Goal: Task Accomplishment & Management: Manage account settings

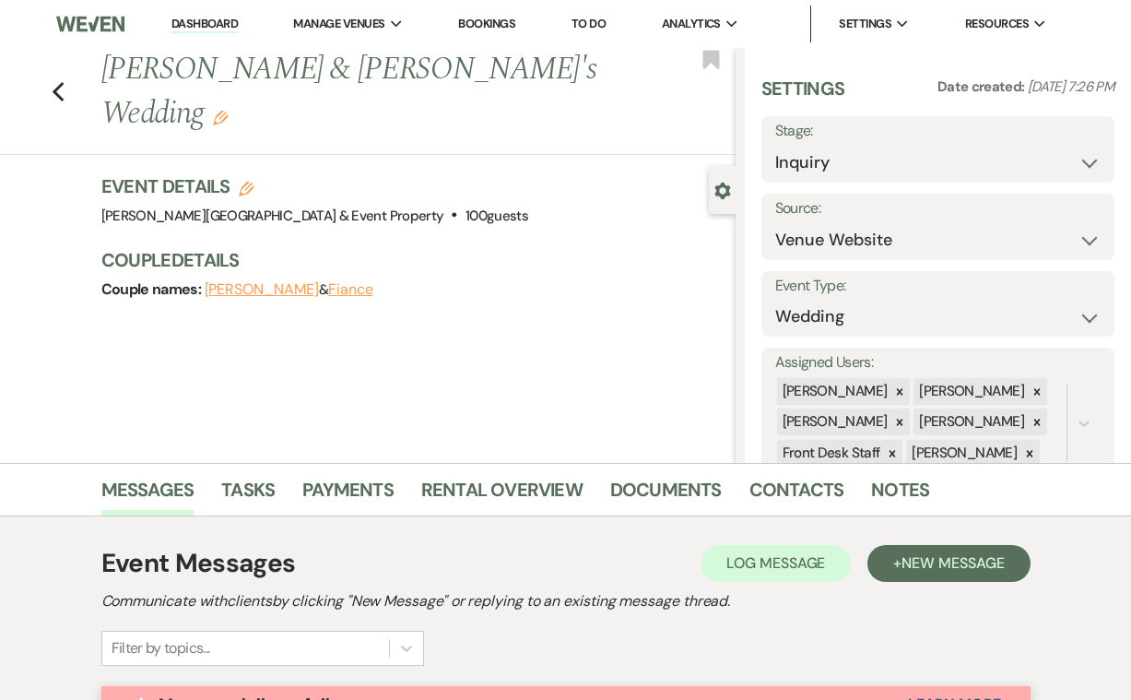
select select "5"
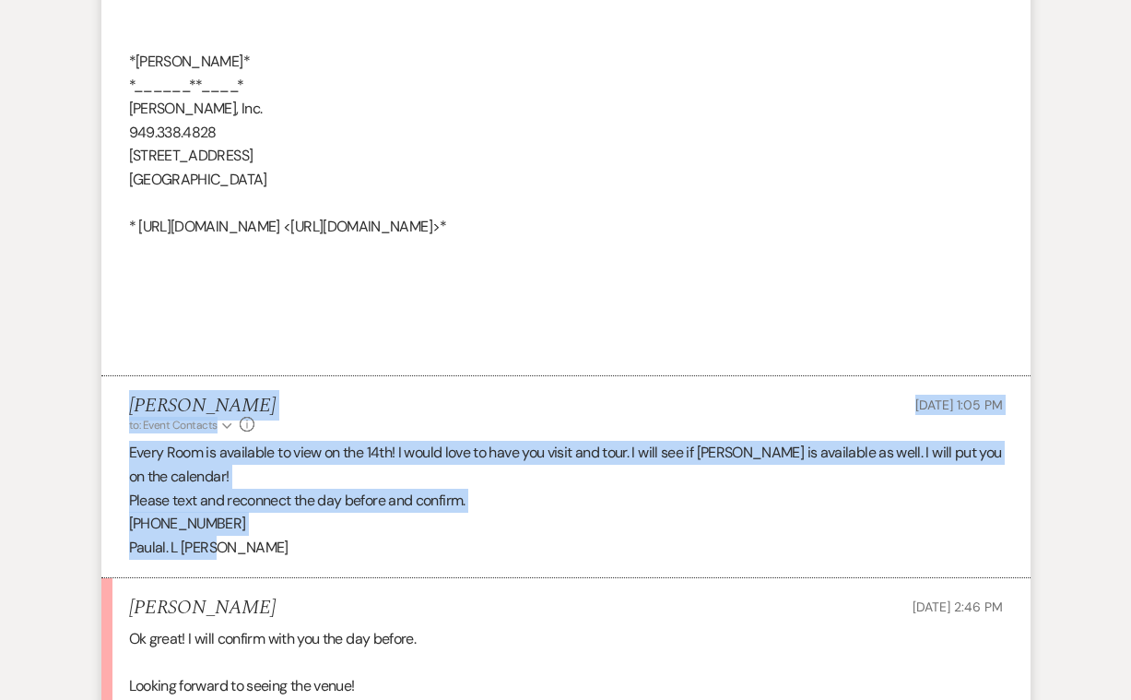
click at [586, 489] on p "Please text and reconnect the day before and confirm." at bounding box center [566, 501] width 874 height 24
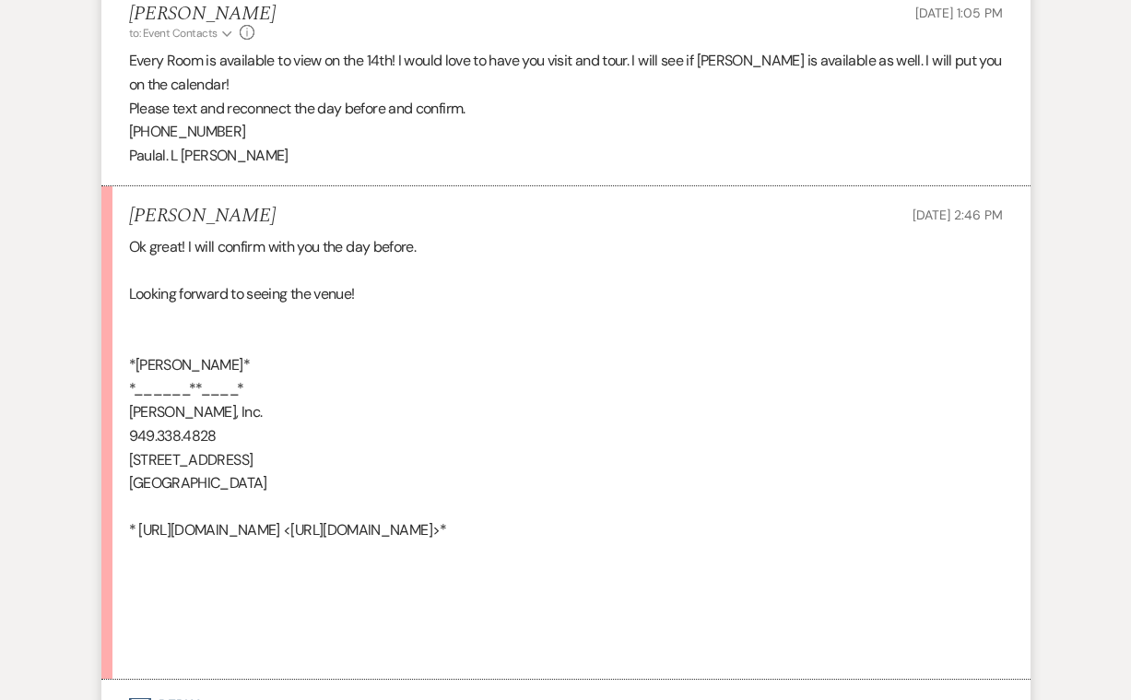
scroll to position [4640, 0]
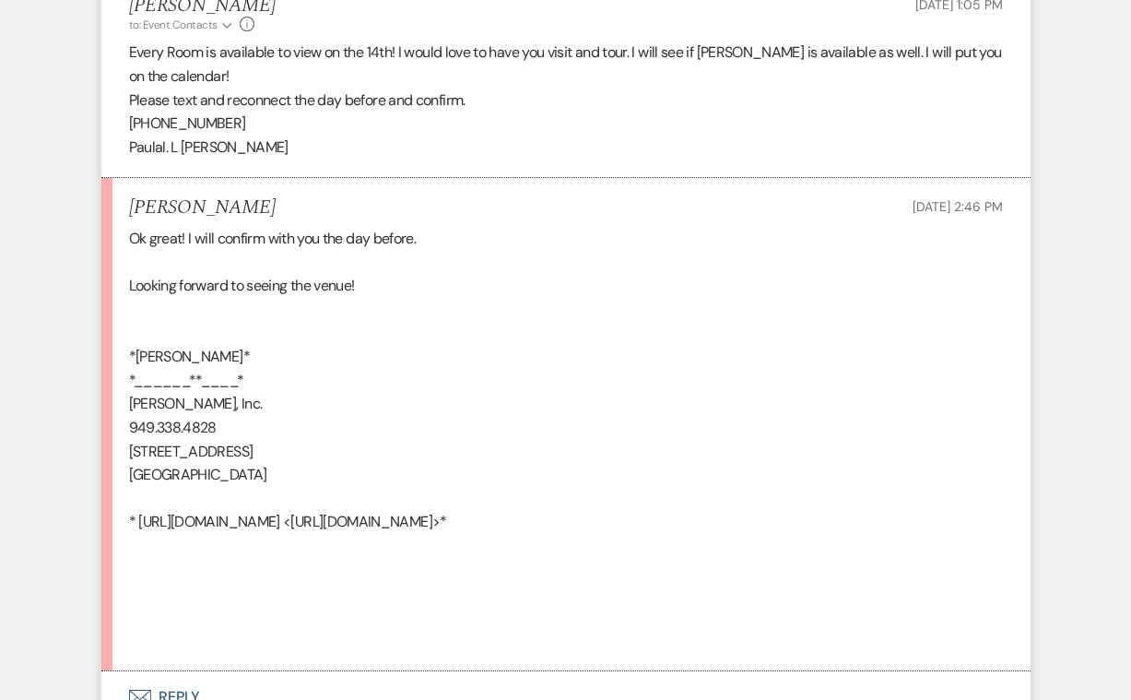
click at [172, 671] on button "Envelope Reply" at bounding box center [565, 697] width 929 height 52
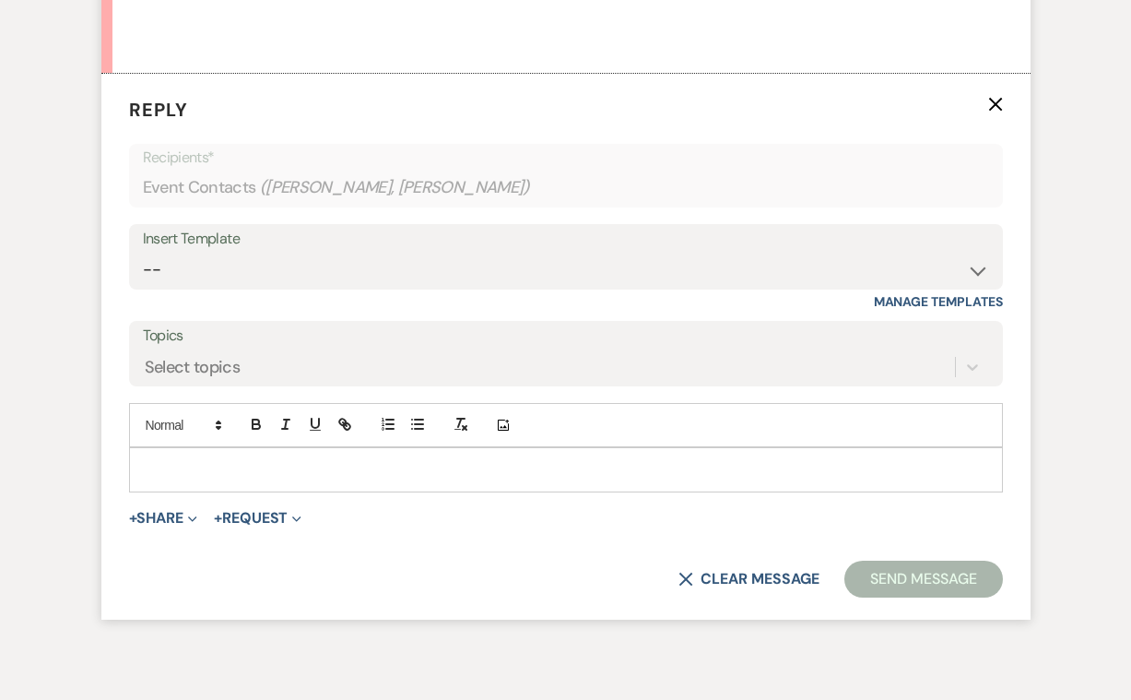
scroll to position [5236, 0]
click at [183, 461] on p at bounding box center [566, 471] width 844 height 20
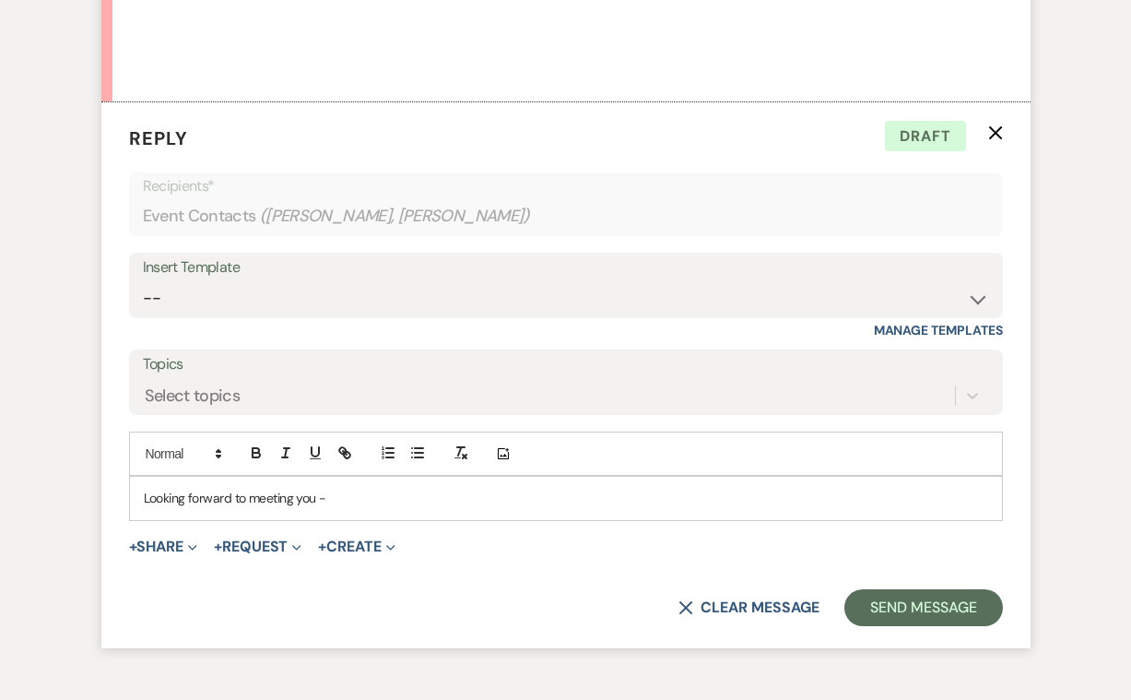
scroll to position [5216, 0]
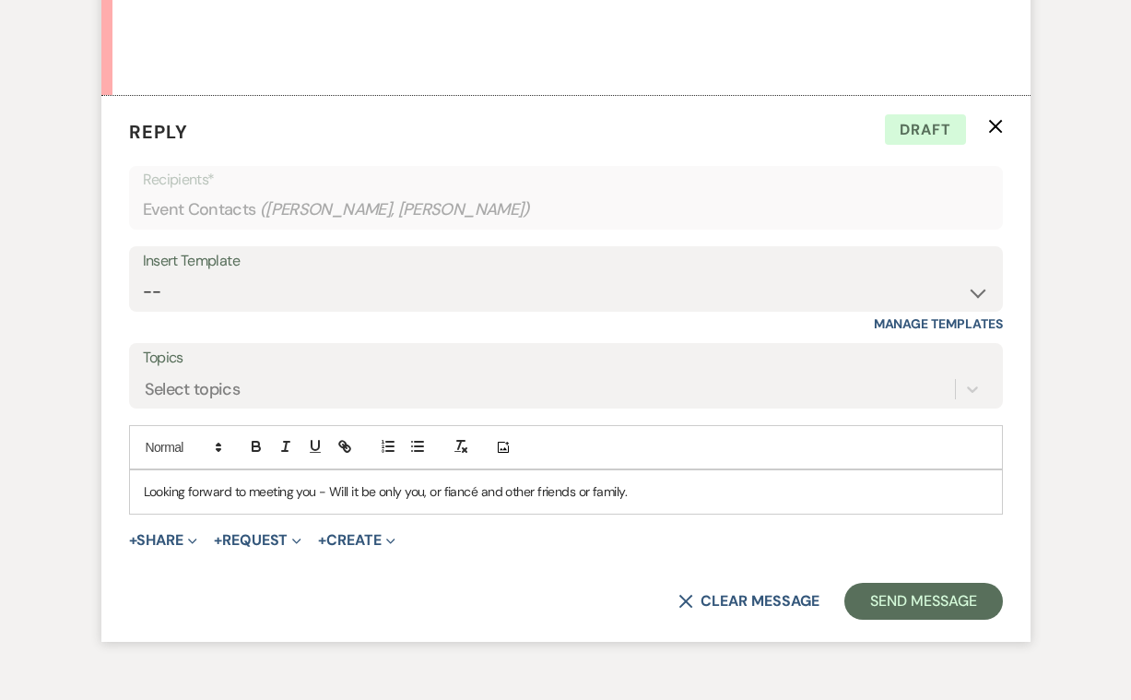
click at [638, 482] on form "Reply X Draft Recipients* Event Contacts ( Stacey Van Wyk, Kelle Huston ) Inser…" at bounding box center [565, 369] width 929 height 546
click at [646, 481] on p "Looking forward to meeting you - Will it be only you, or fiancé and other frien…" at bounding box center [566, 491] width 844 height 20
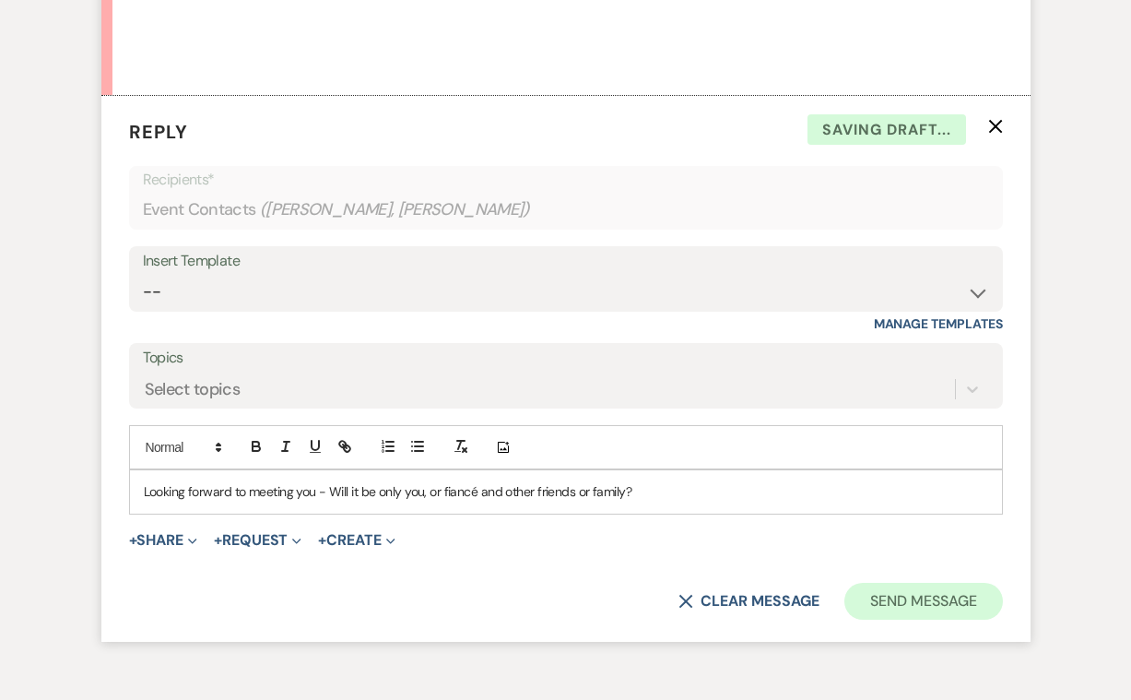
click at [877, 583] on button "Send Message" at bounding box center [923, 601] width 158 height 37
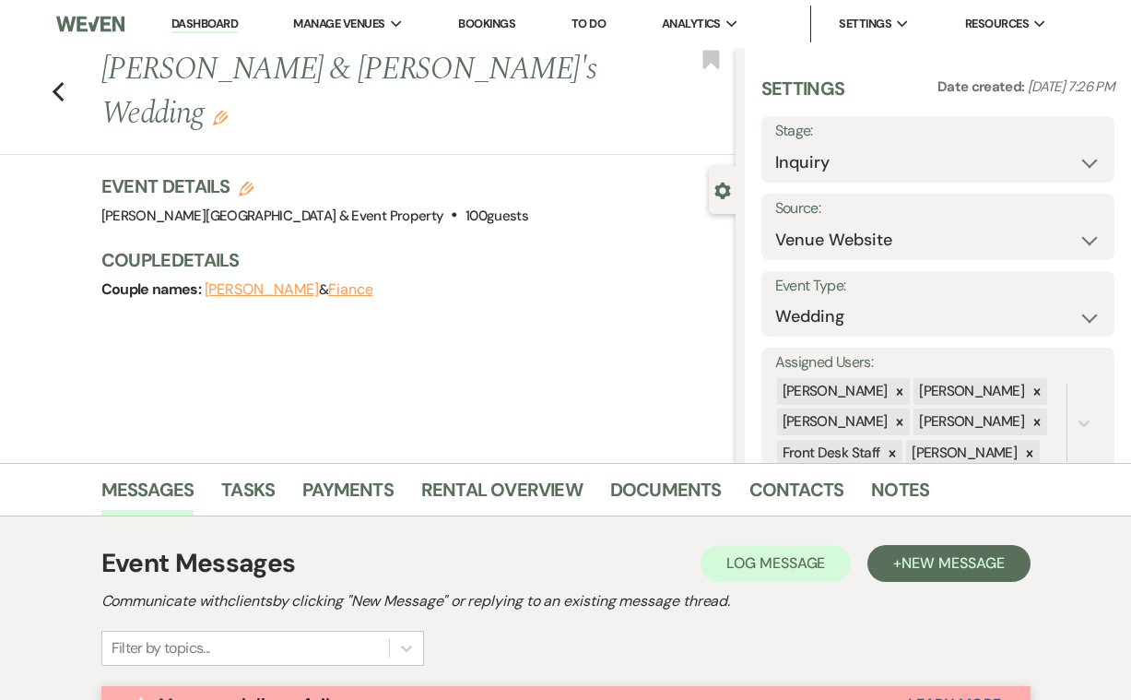
scroll to position [0, 0]
click at [61, 81] on icon "Previous" at bounding box center [59, 92] width 14 height 22
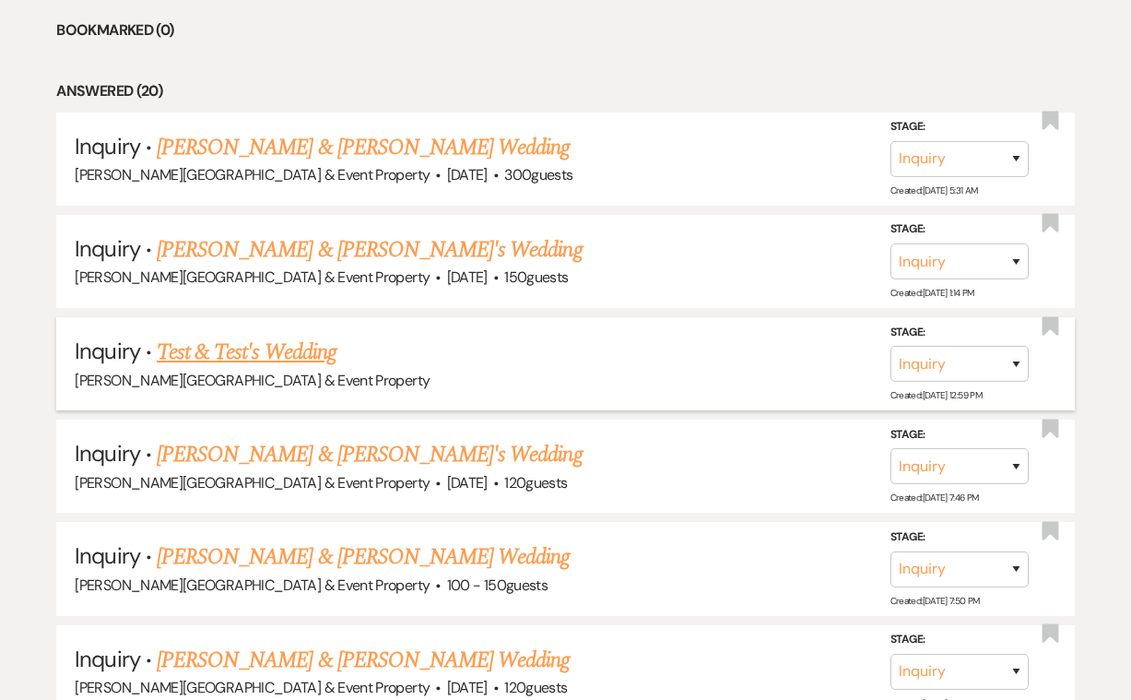
scroll to position [818, 0]
click at [316, 346] on link "Test & Test's Wedding" at bounding box center [247, 351] width 180 height 33
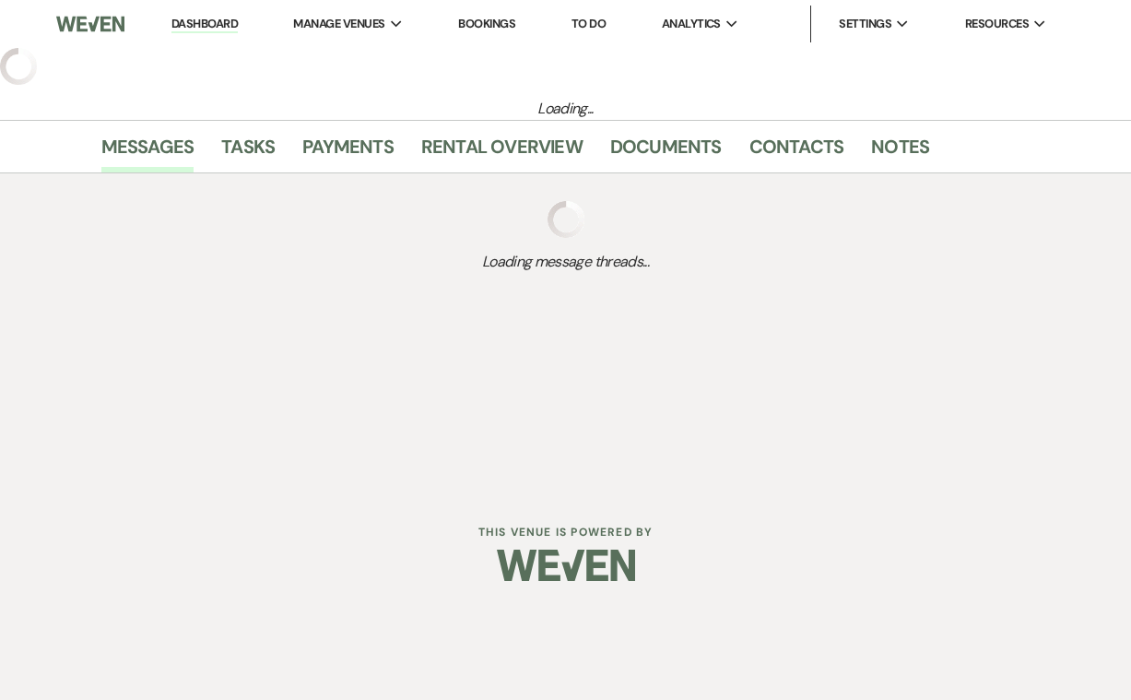
select select "5"
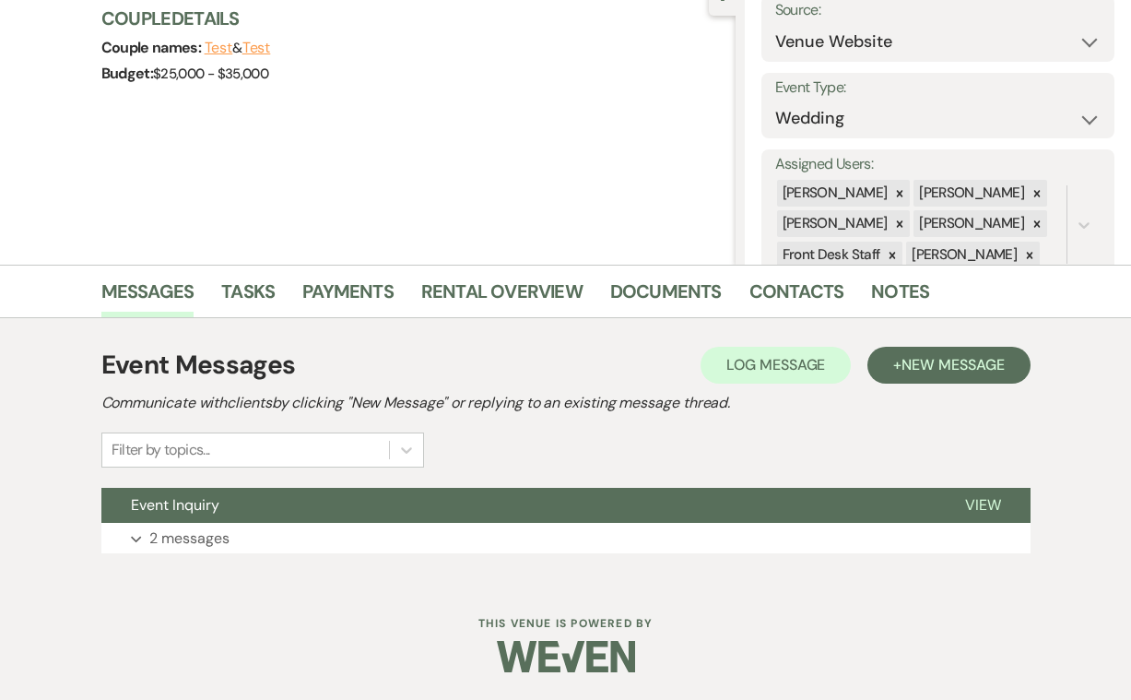
scroll to position [197, 0]
click at [209, 536] on p "2 messages" at bounding box center [189, 539] width 80 height 24
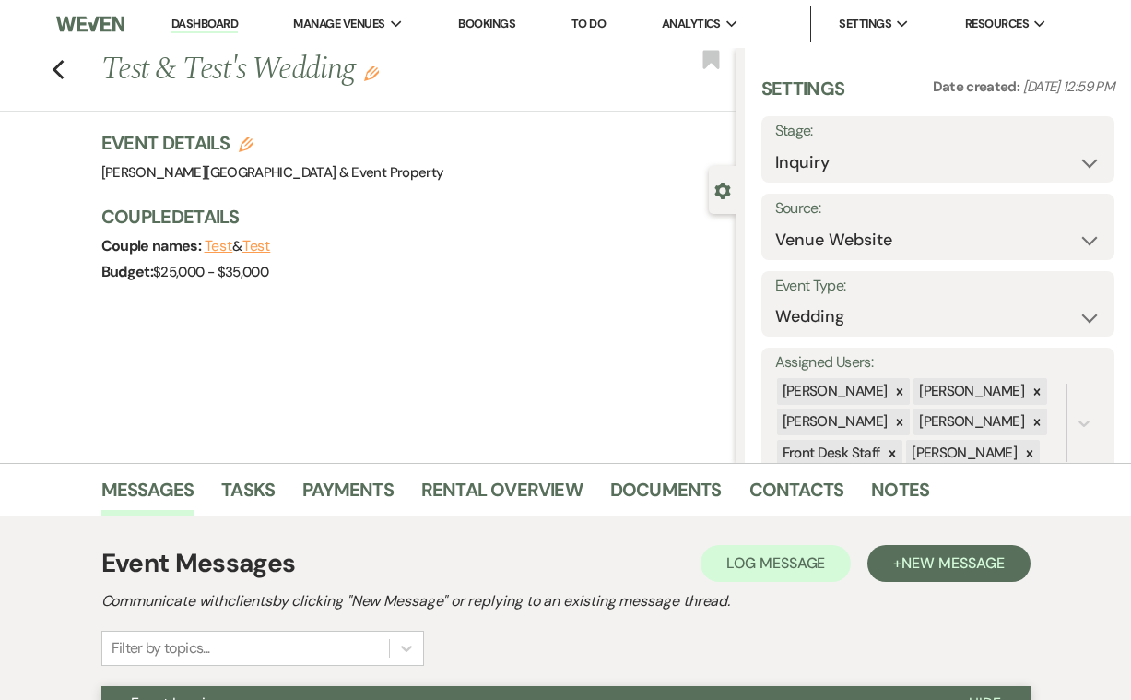
scroll to position [0, 0]
click at [54, 66] on icon "Previous" at bounding box center [59, 70] width 14 height 22
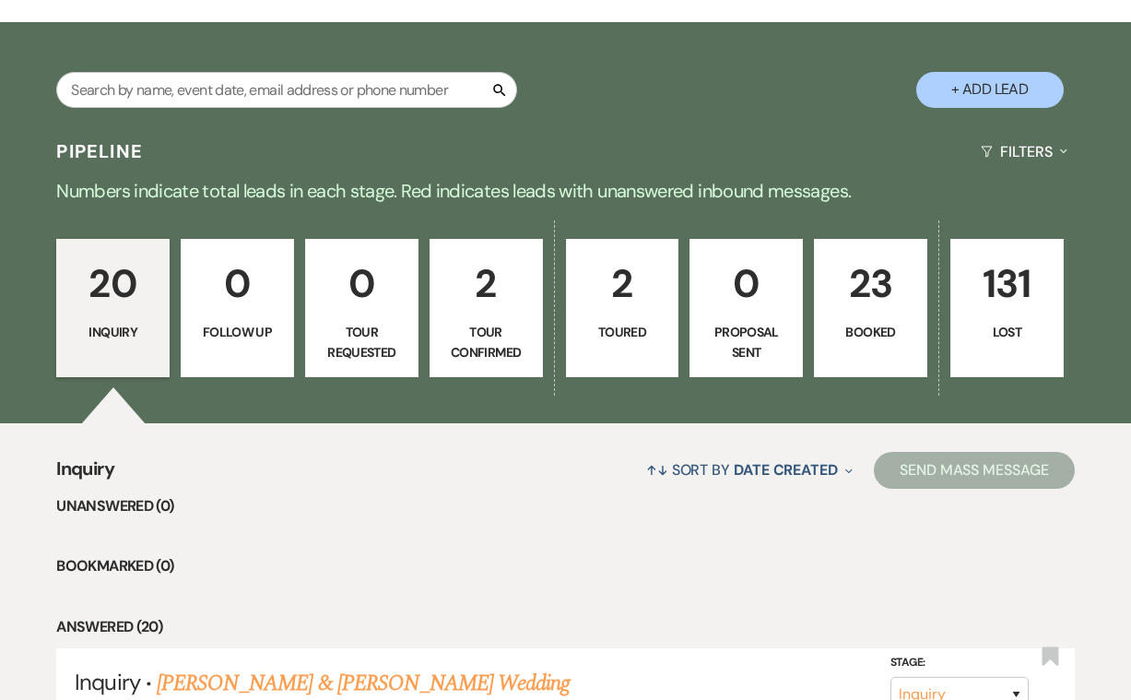
scroll to position [283, 0]
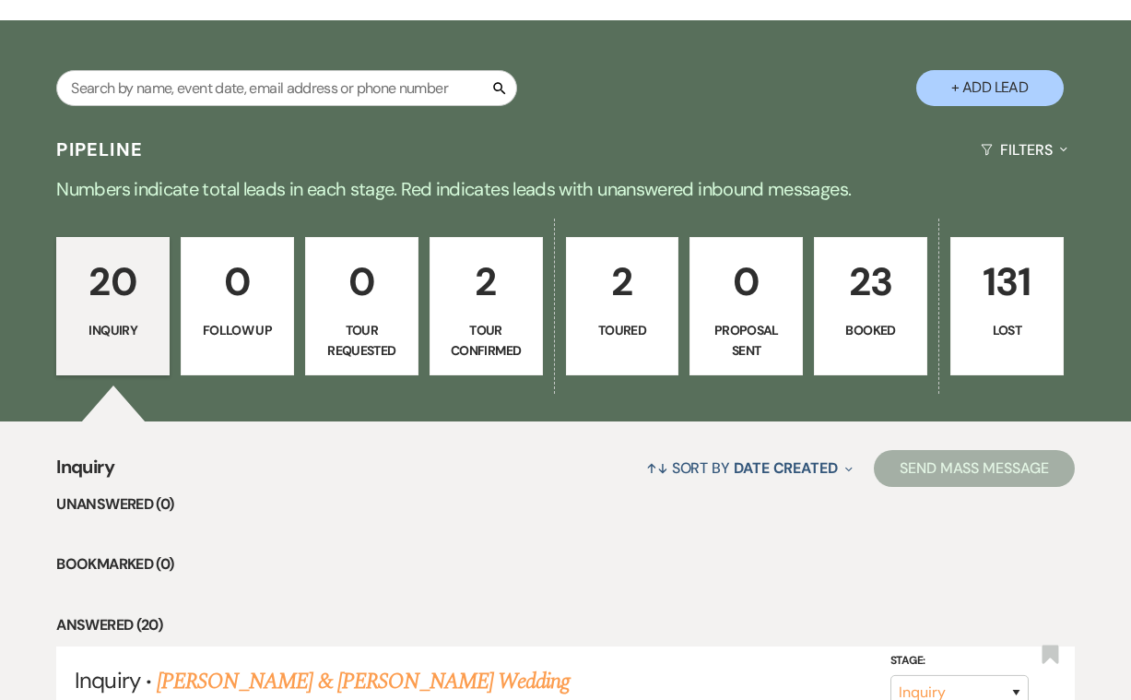
click at [500, 317] on link "2 Tour Confirmed" at bounding box center [486, 306] width 113 height 138
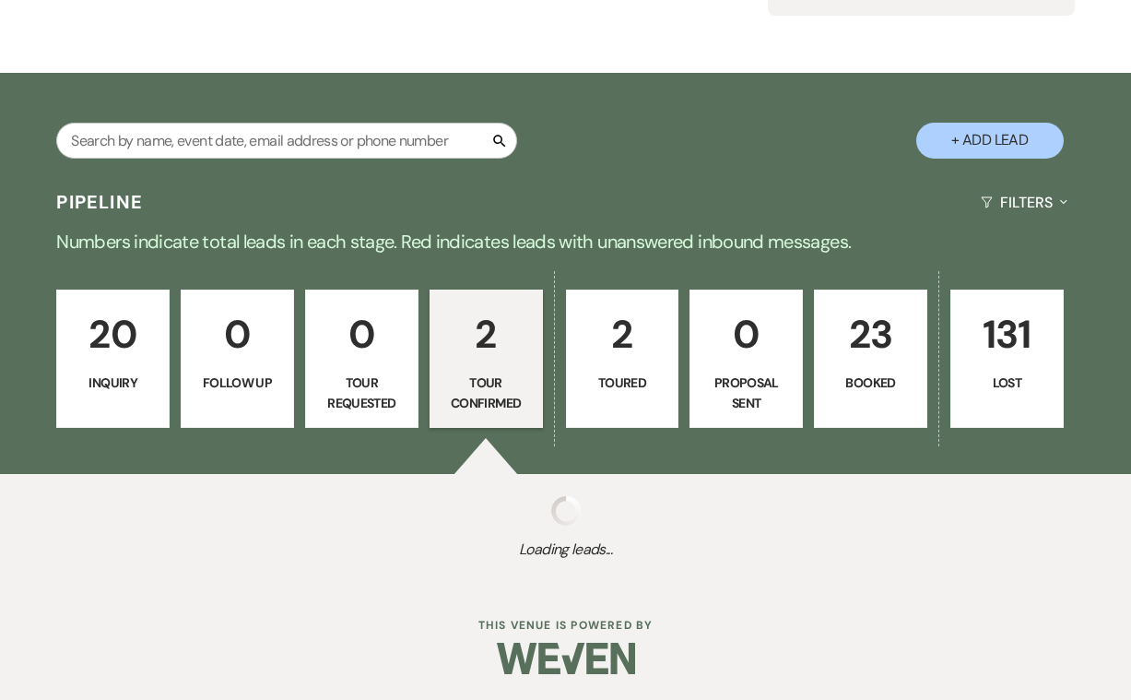
select select "4"
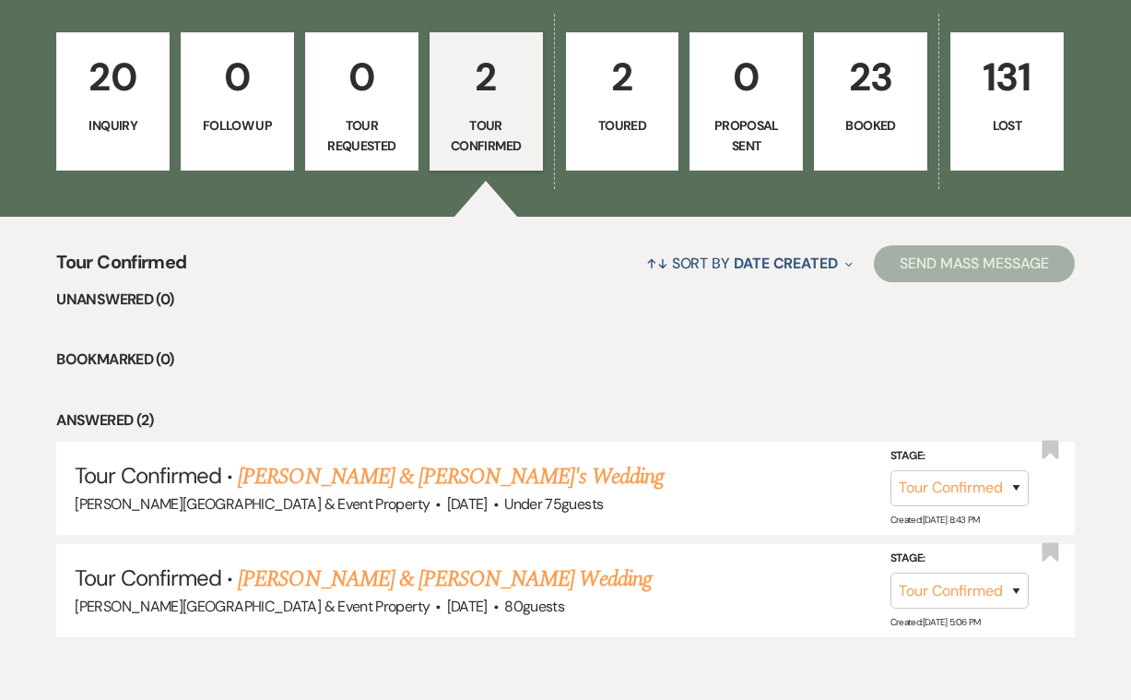
scroll to position [489, 0]
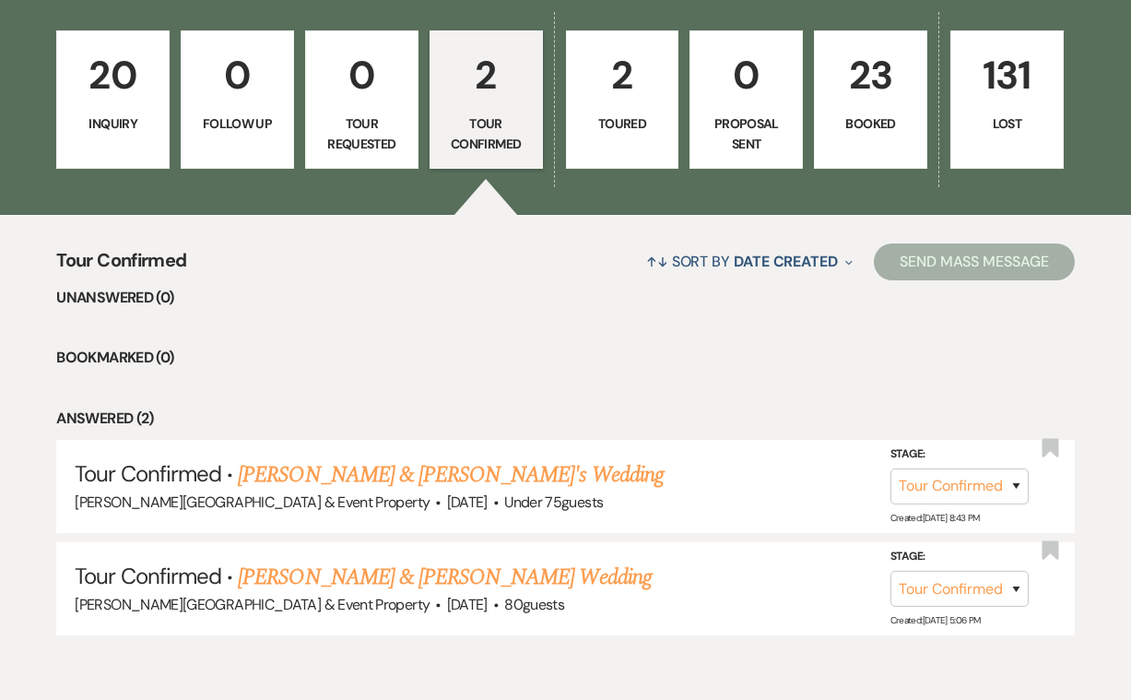
click at [470, 130] on p "Tour Confirmed" at bounding box center [486, 133] width 89 height 41
click at [323, 113] on p "Tour Requested" at bounding box center [361, 133] width 89 height 41
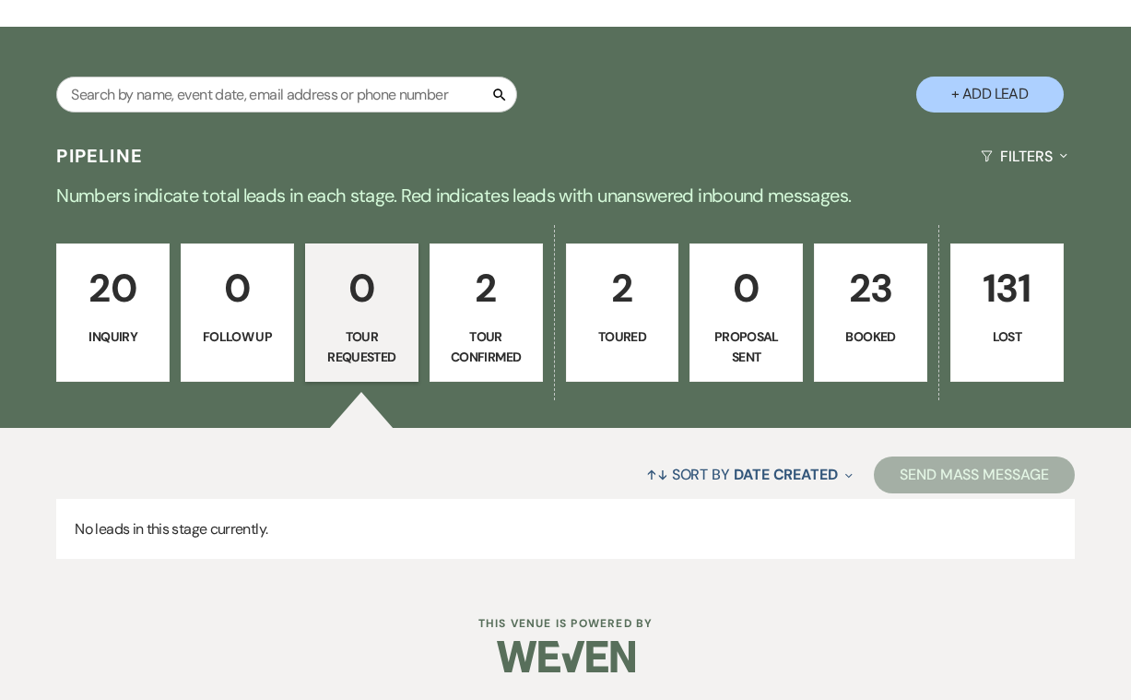
scroll to position [275, 0]
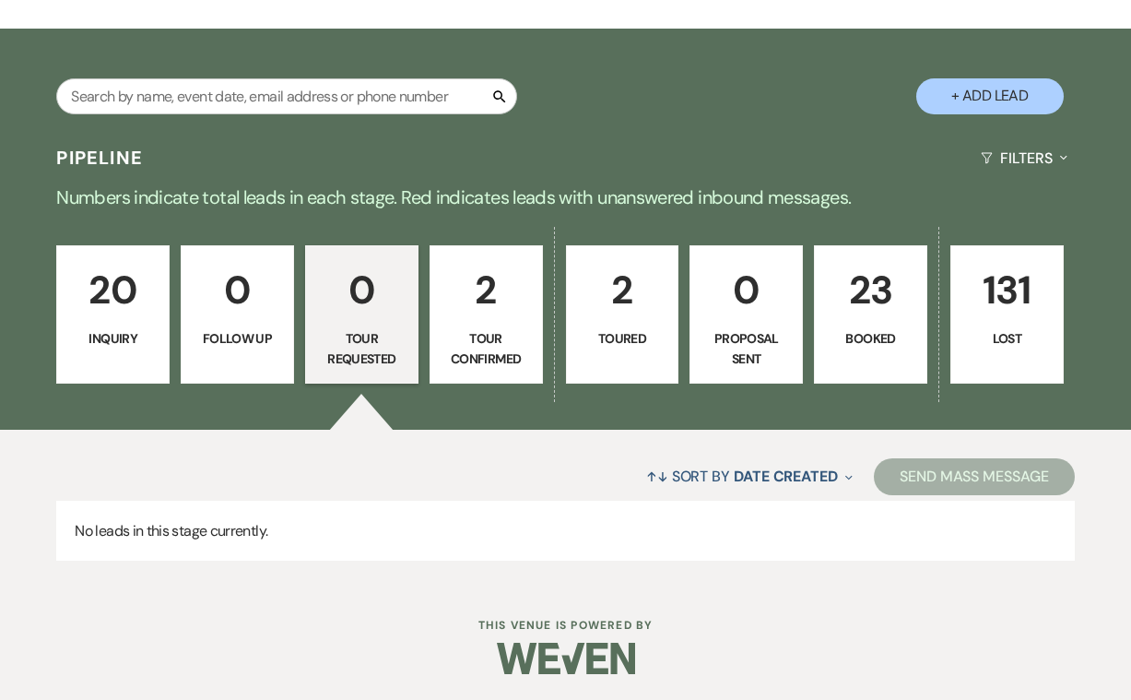
click at [113, 318] on p "20" at bounding box center [112, 290] width 89 height 62
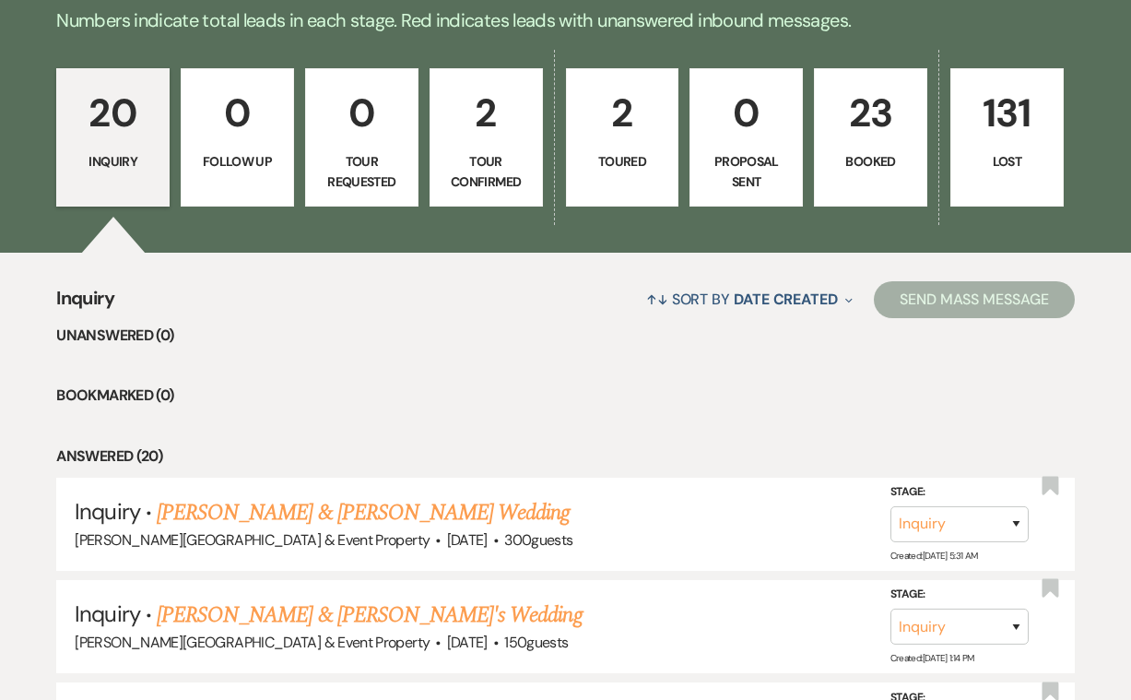
scroll to position [475, 0]
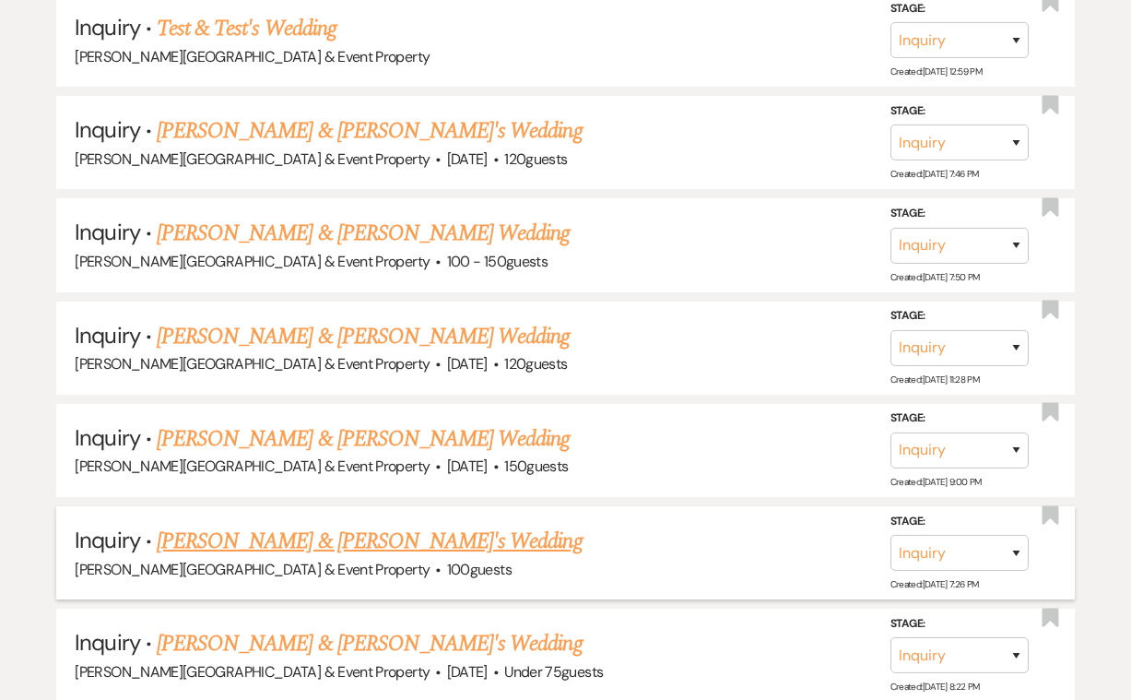
click at [377, 527] on link "[PERSON_NAME] & [PERSON_NAME]'s Wedding" at bounding box center [370, 541] width 426 height 33
select select "5"
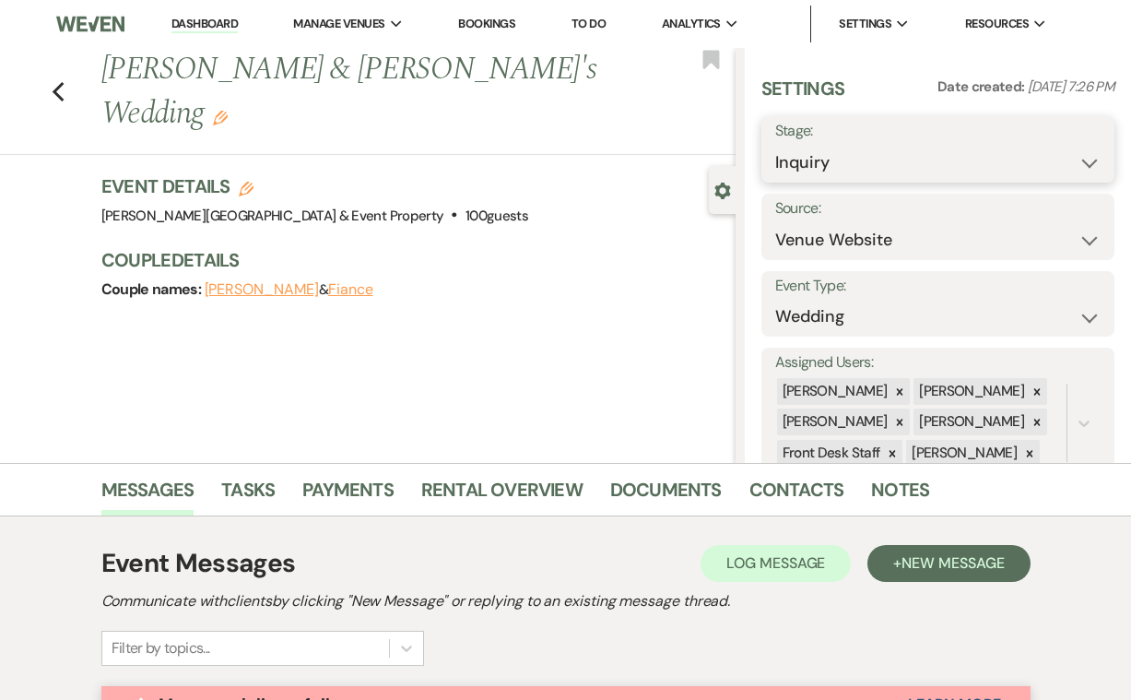
select select "4"
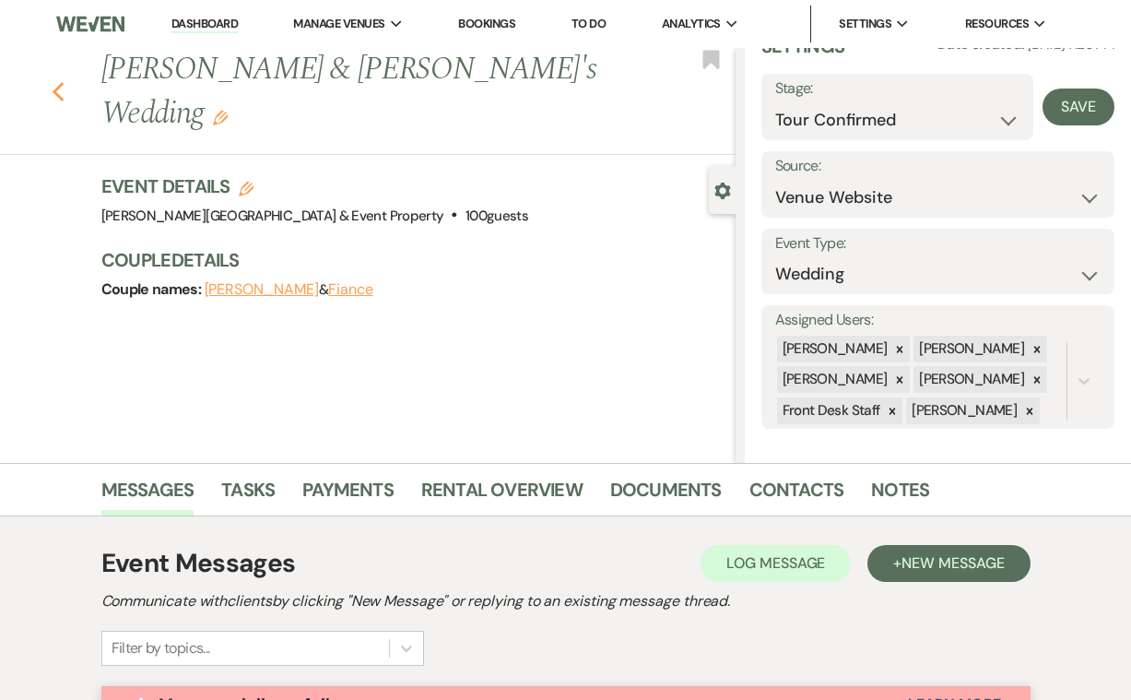
click at [59, 81] on icon "Previous" at bounding box center [59, 92] width 14 height 22
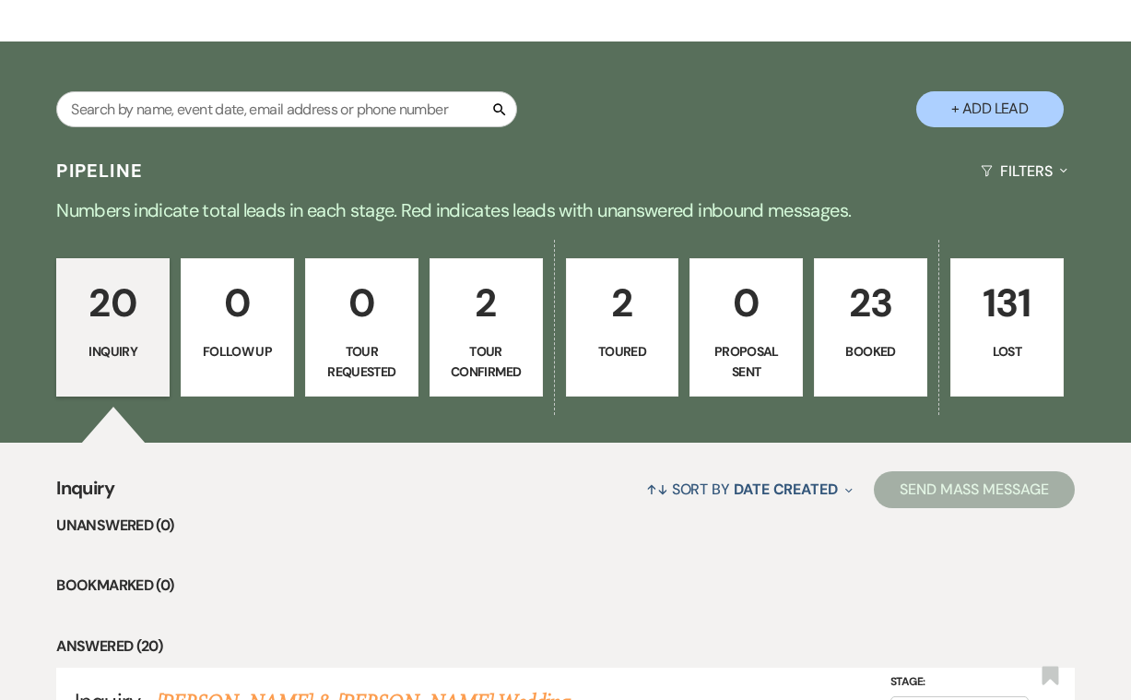
scroll to position [271, 0]
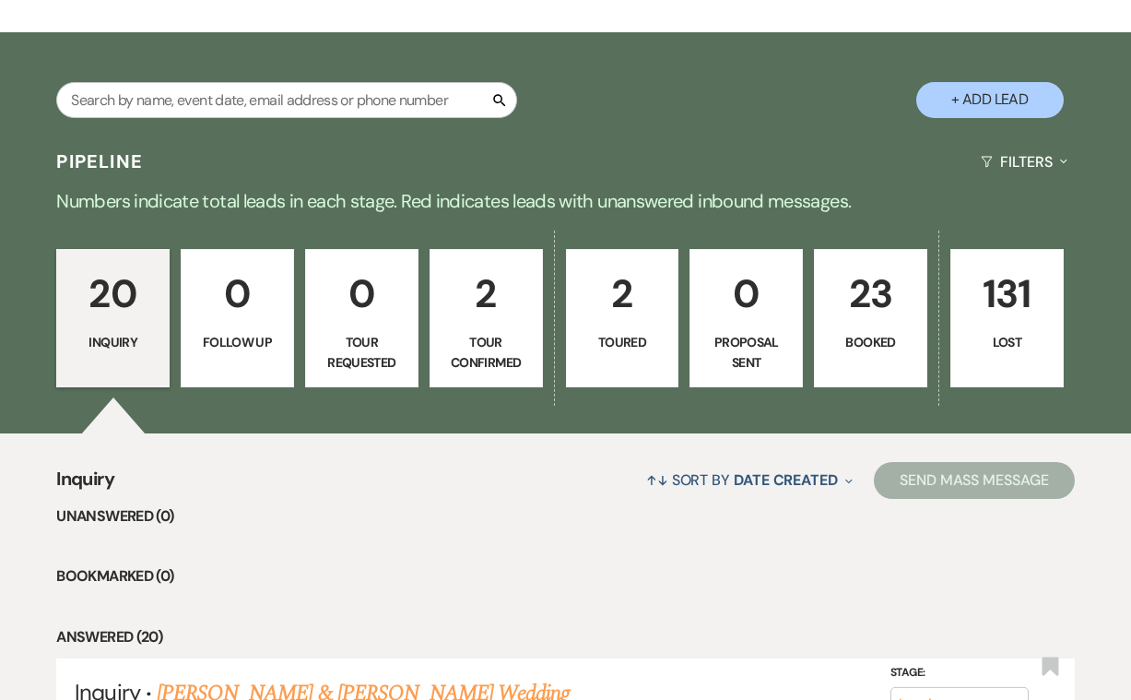
click at [614, 308] on p "2" at bounding box center [622, 294] width 89 height 62
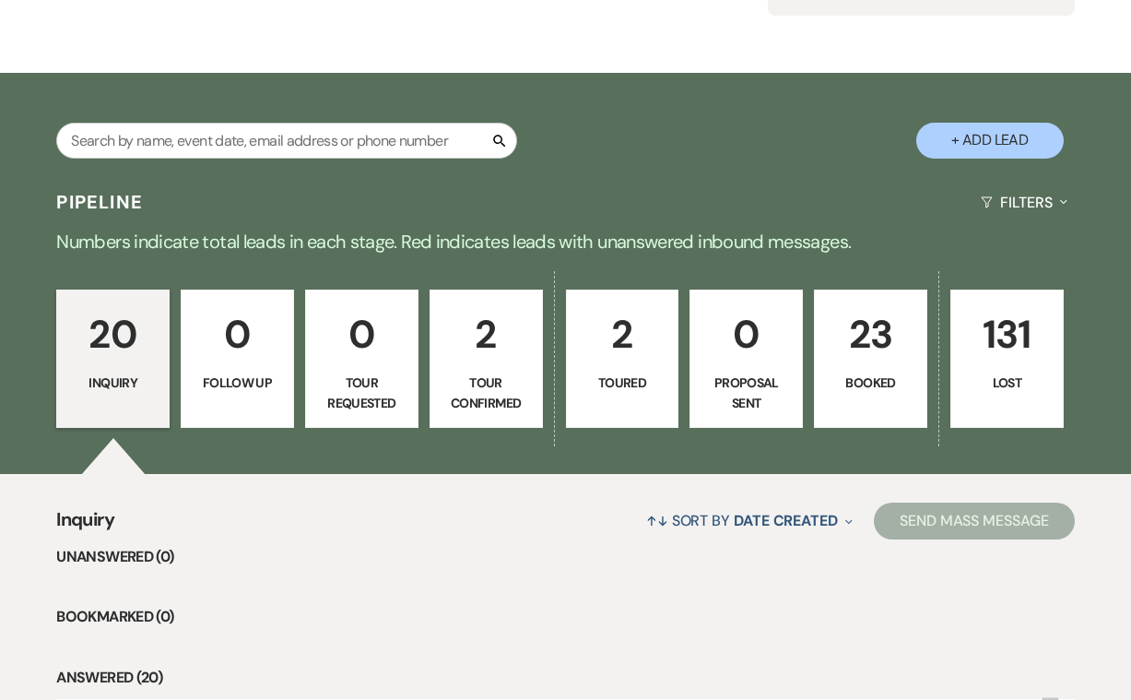
select select "5"
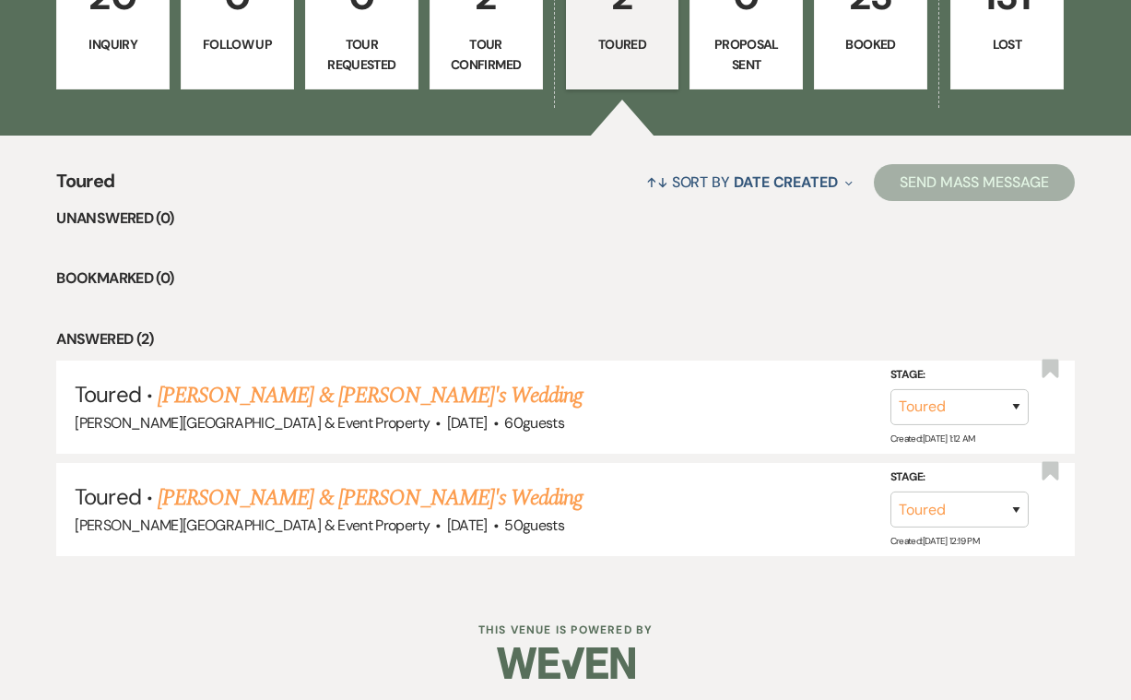
scroll to position [568, 0]
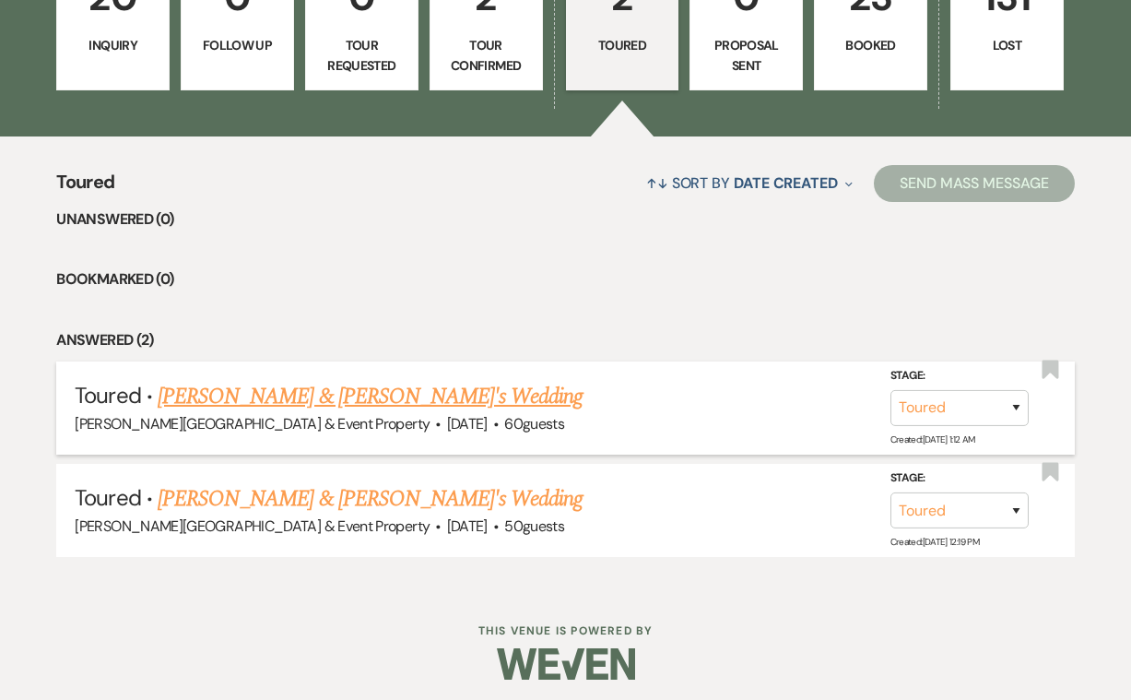
click at [328, 391] on link "Emme Gumm & Fiance's Wedding" at bounding box center [371, 396] width 426 height 33
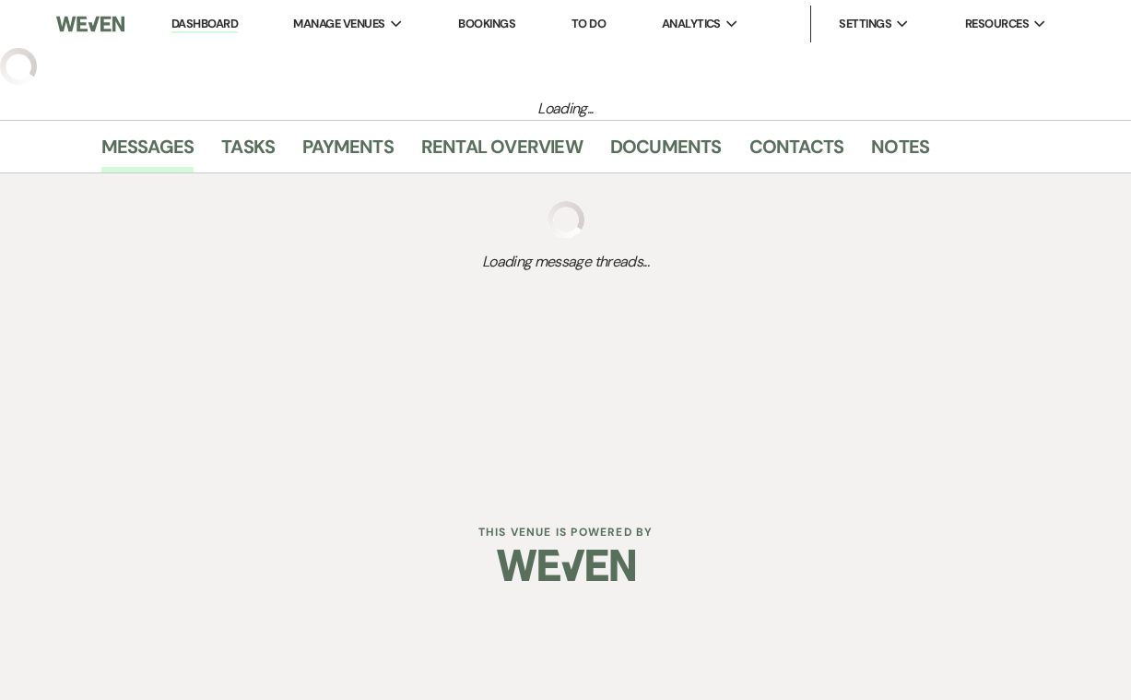
select select "5"
select select "22"
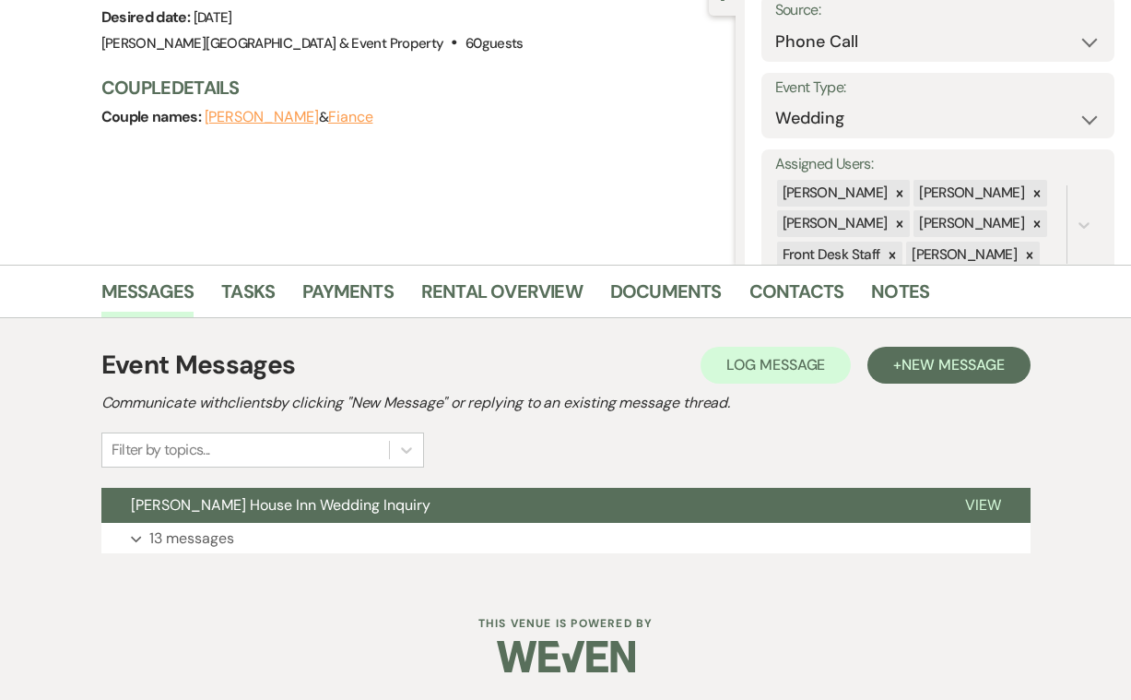
scroll to position [197, 0]
click at [179, 540] on p "13 messages" at bounding box center [191, 539] width 85 height 24
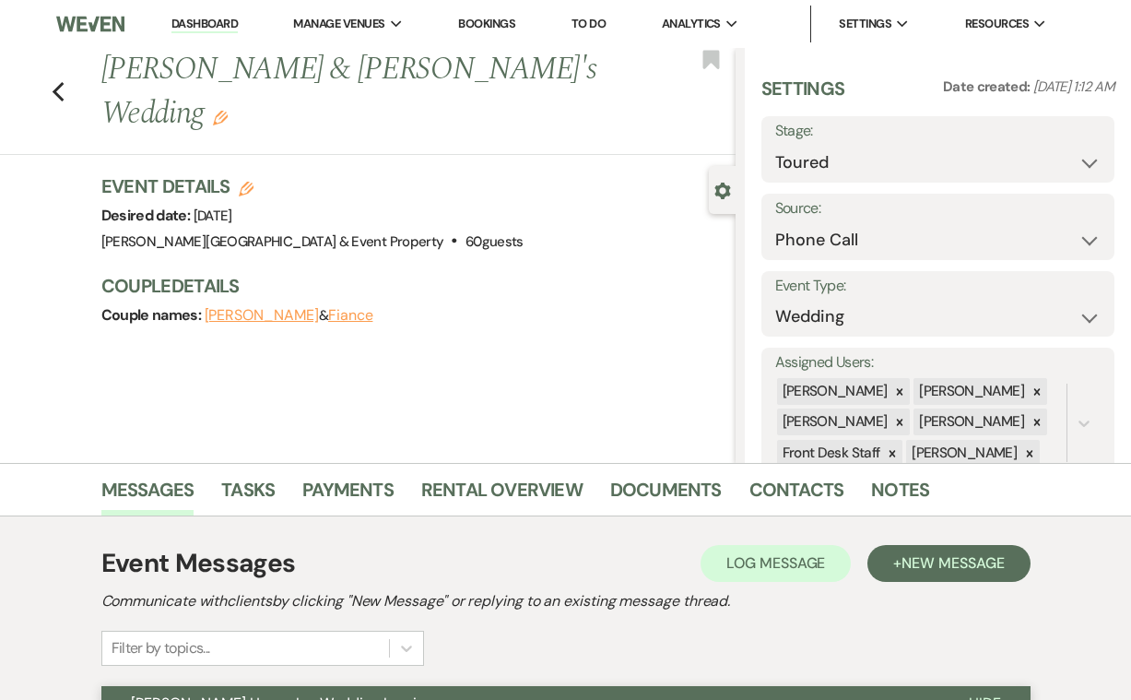
scroll to position [0, 0]
click at [53, 82] on use "button" at bounding box center [58, 92] width 12 height 20
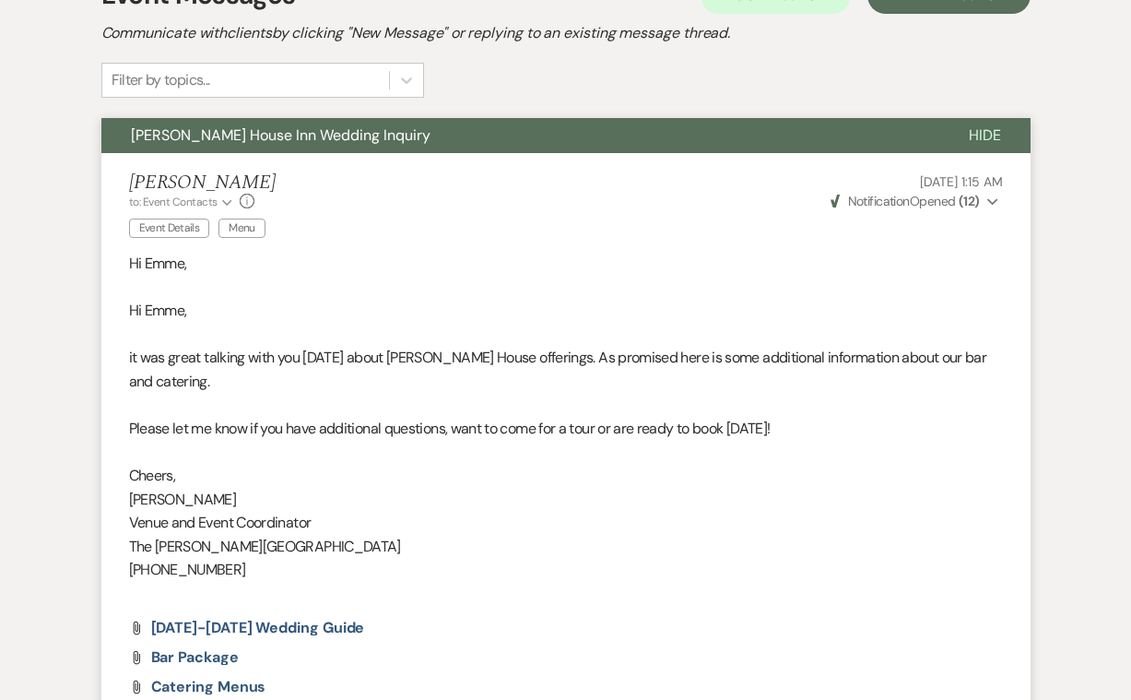
select select "5"
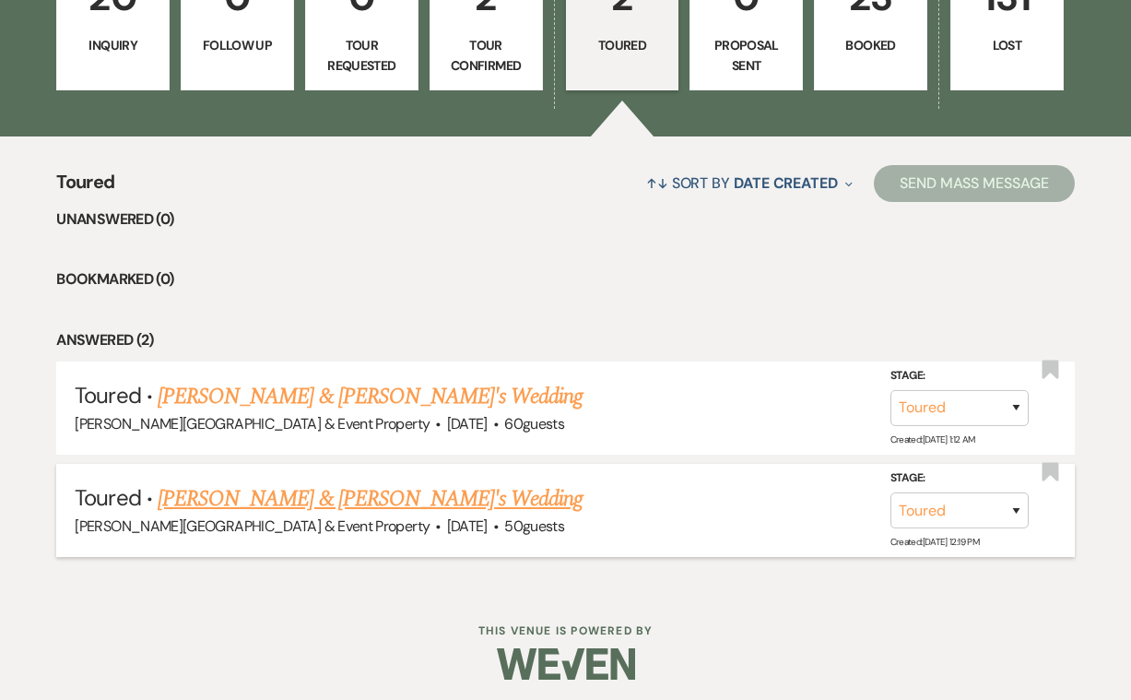
click at [265, 499] on link "Emily Thomas & Fiance's Wedding" at bounding box center [371, 498] width 426 height 33
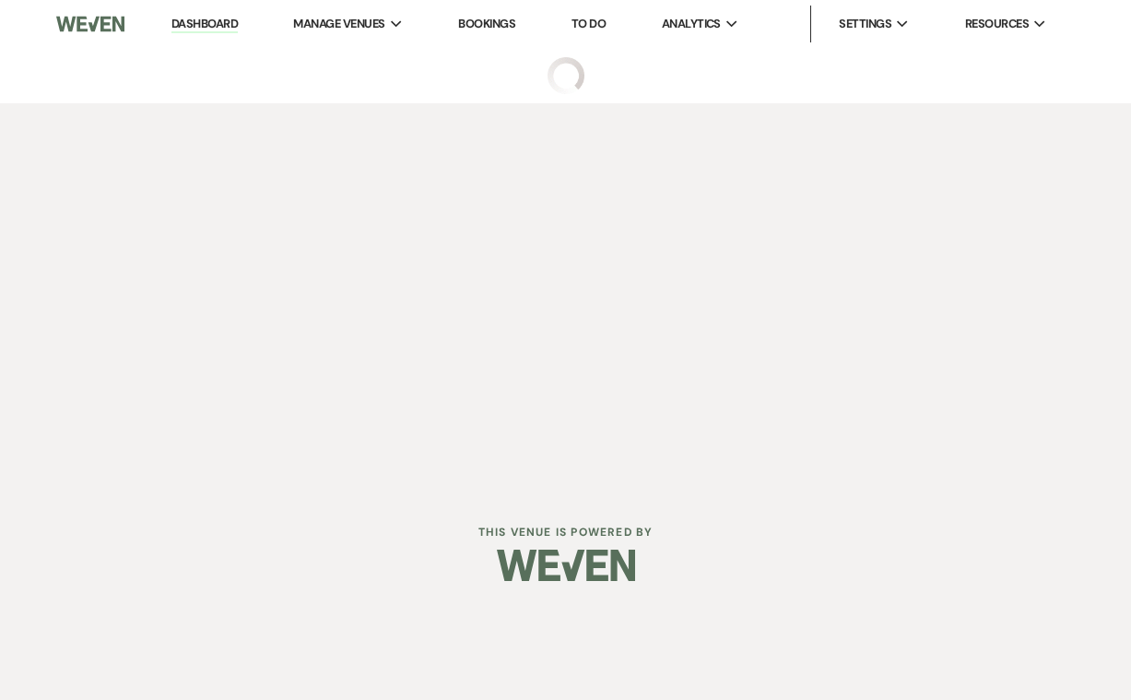
select select "5"
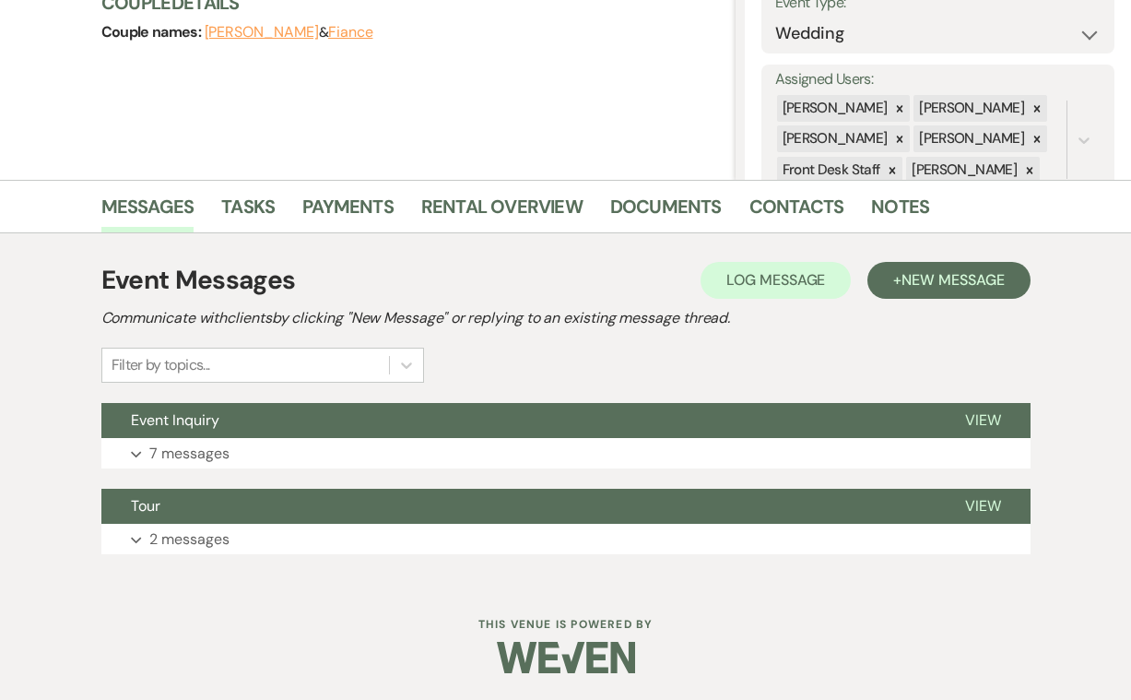
scroll to position [282, 0]
click at [184, 538] on p "2 messages" at bounding box center [189, 540] width 80 height 24
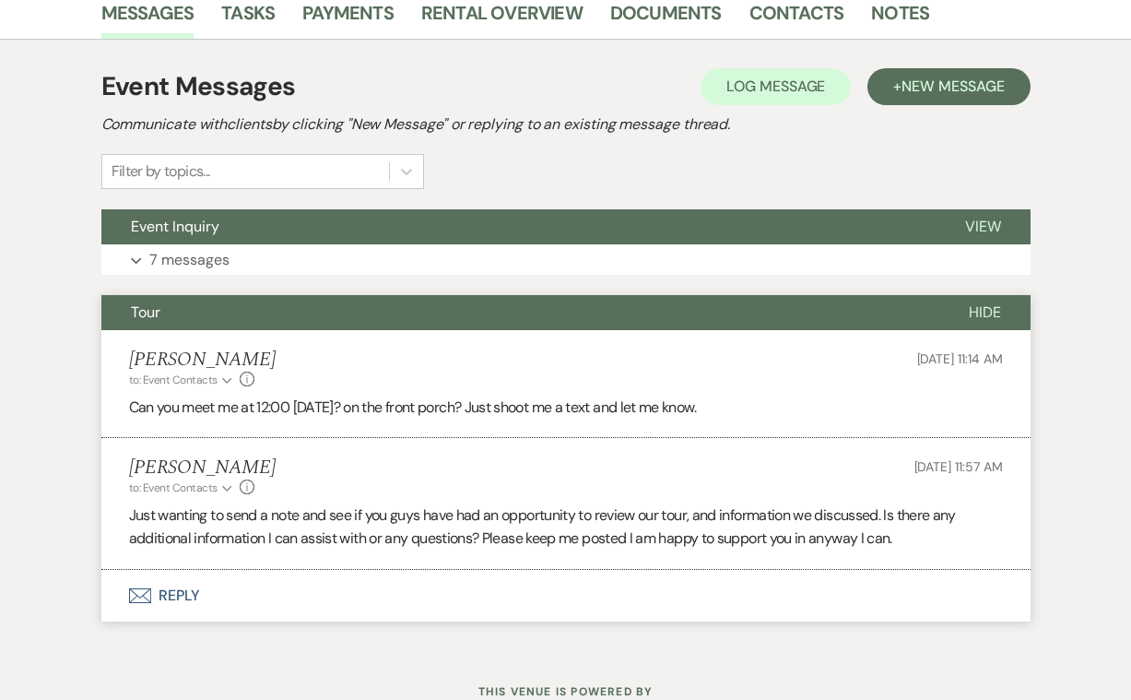
scroll to position [483, 0]
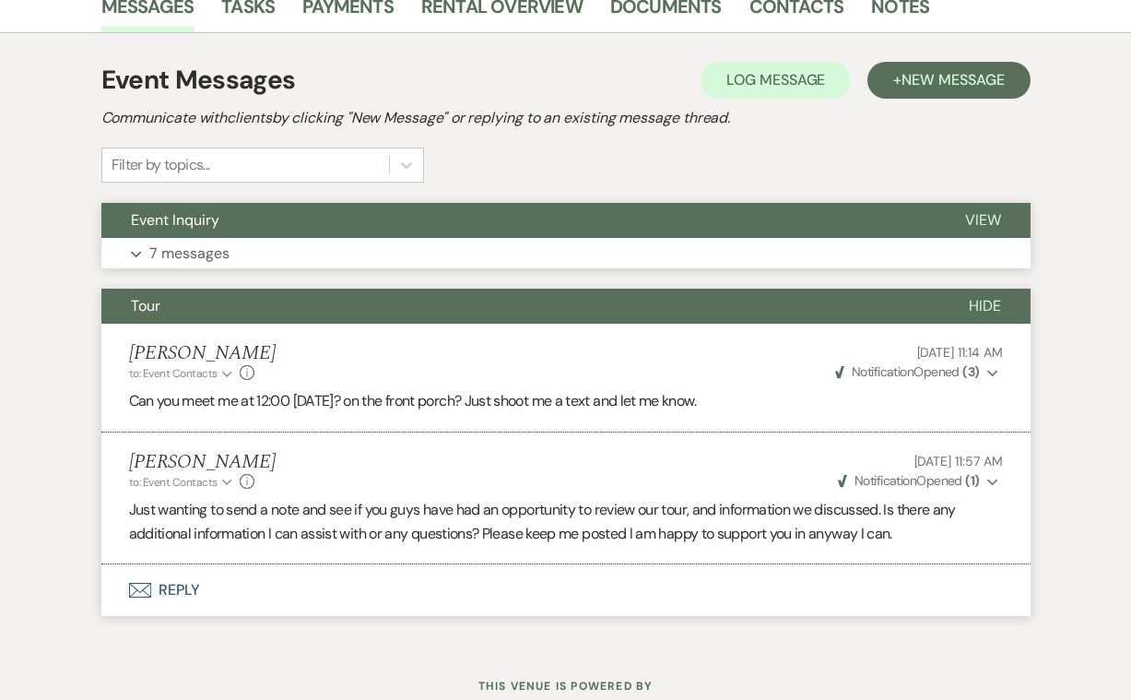
click at [196, 253] on p "7 messages" at bounding box center [189, 254] width 80 height 24
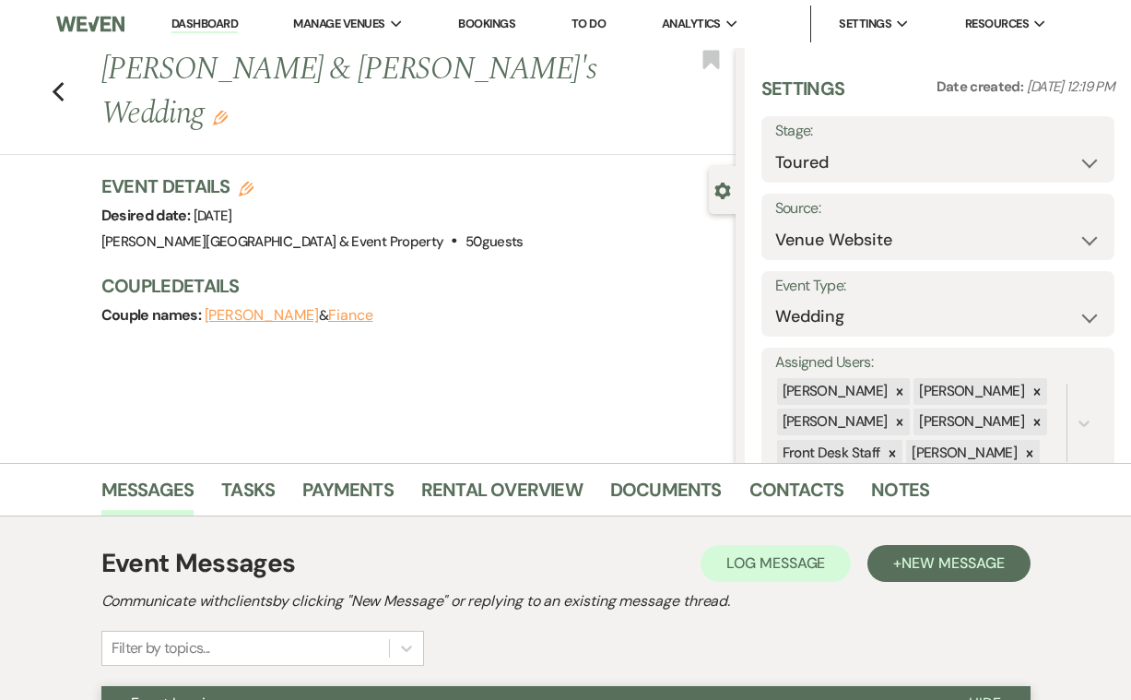
scroll to position [0, 0]
click at [53, 81] on icon "Previous" at bounding box center [59, 92] width 14 height 22
select select "5"
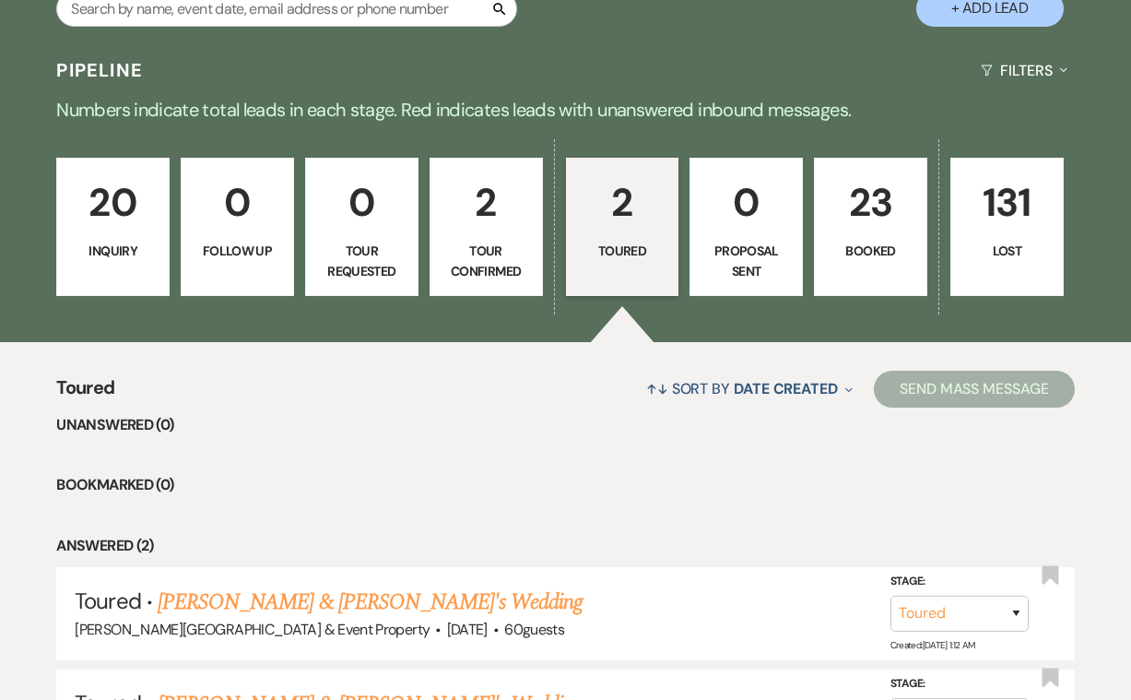
scroll to position [357, 0]
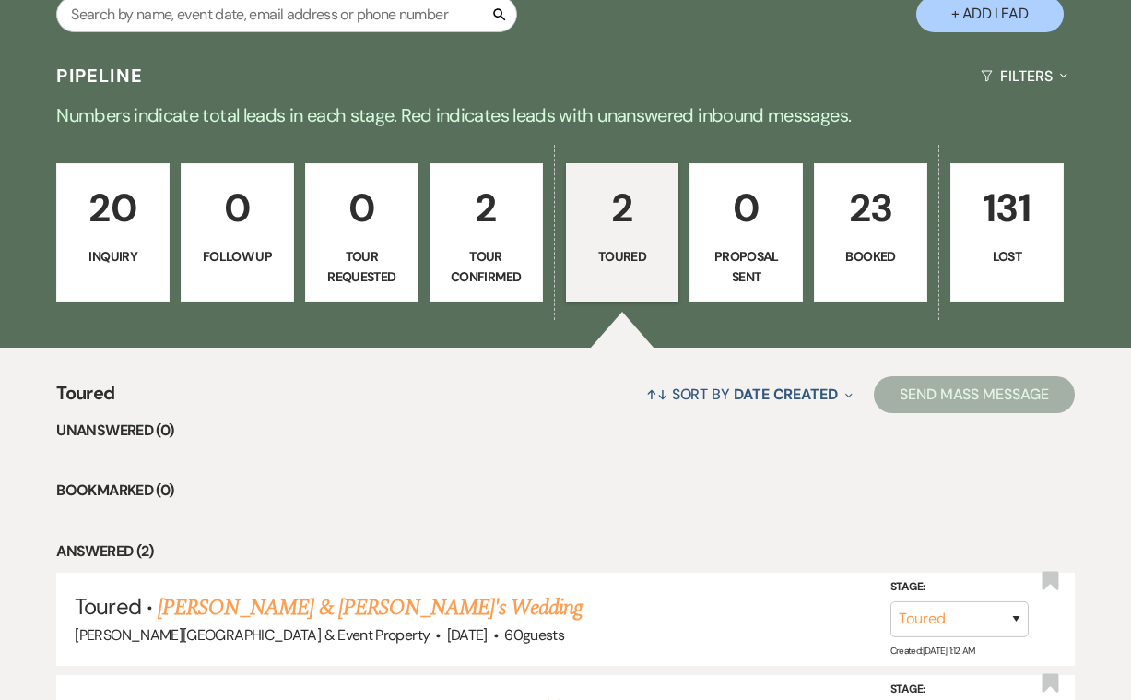
click at [483, 227] on p "2" at bounding box center [486, 208] width 89 height 62
select select "4"
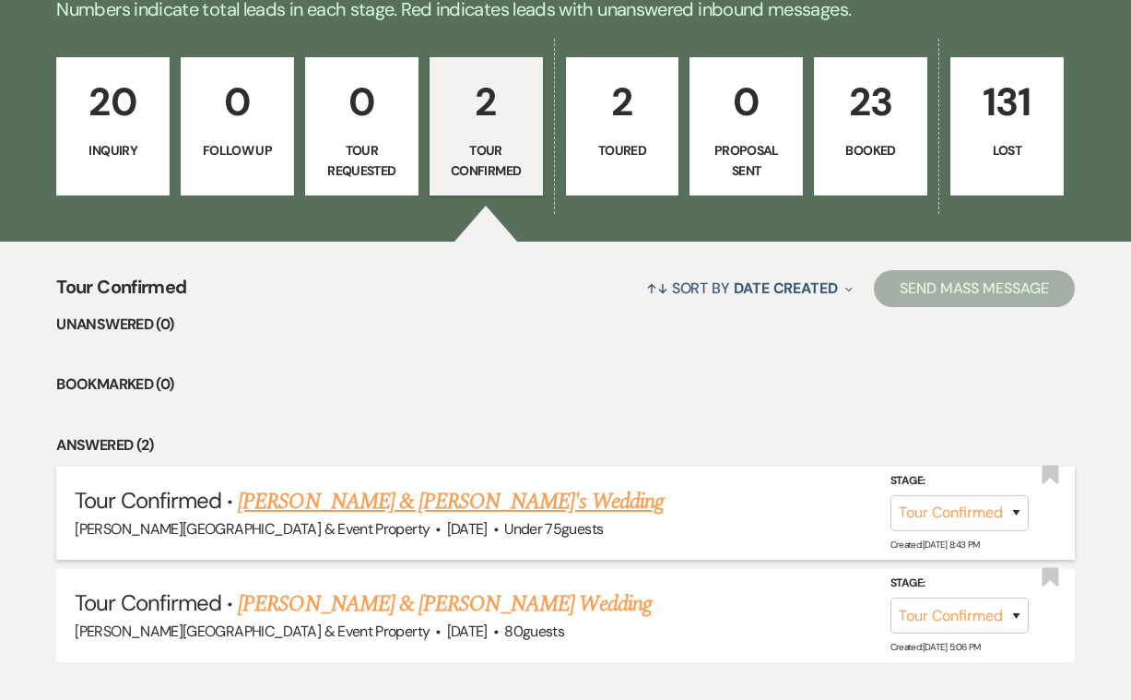
scroll to position [437, 0]
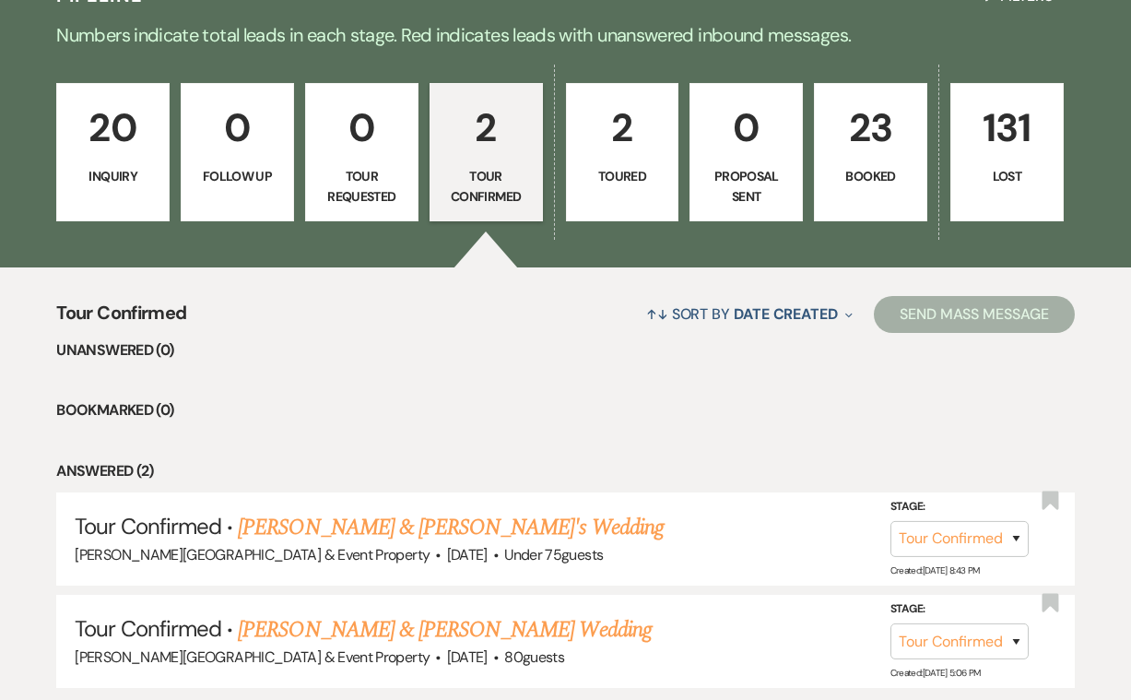
click at [137, 179] on p "Inquiry" at bounding box center [112, 176] width 89 height 20
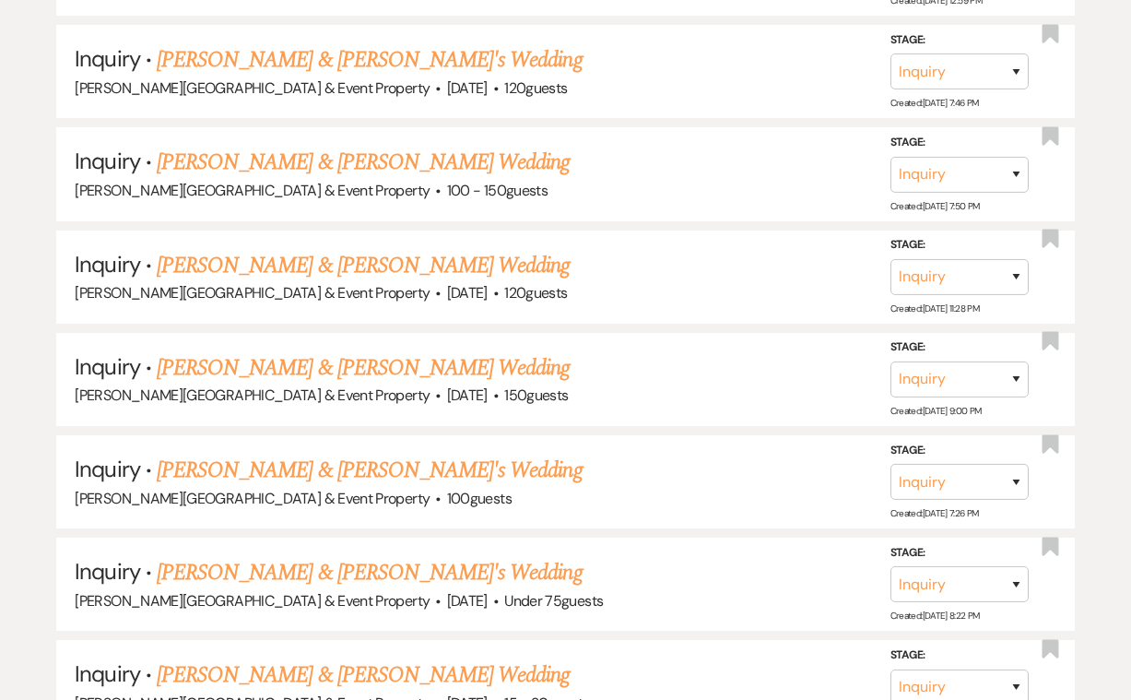
scroll to position [1222, 0]
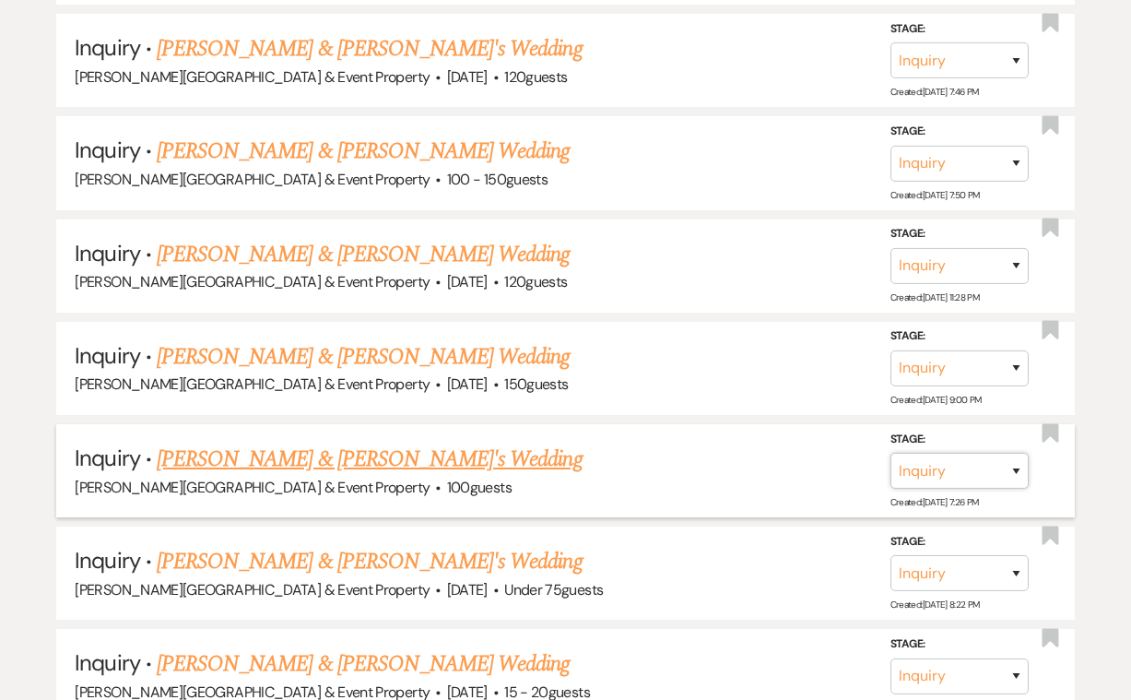
select select "4"
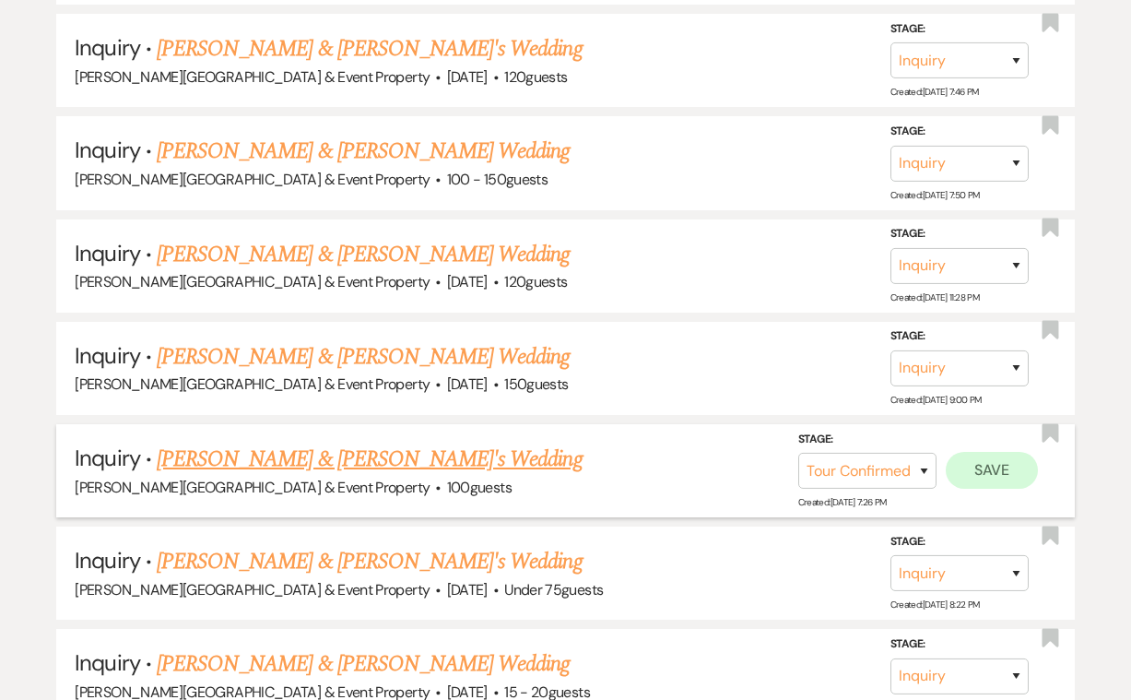
click at [1008, 452] on button "Save" at bounding box center [992, 470] width 92 height 37
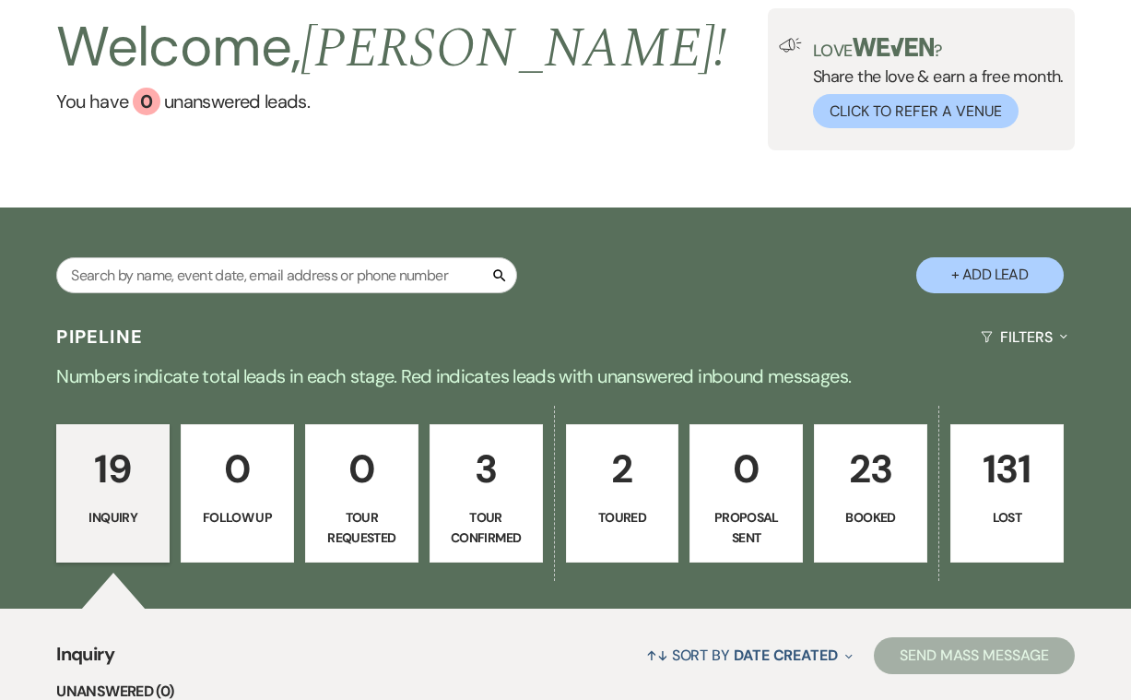
scroll to position [111, 0]
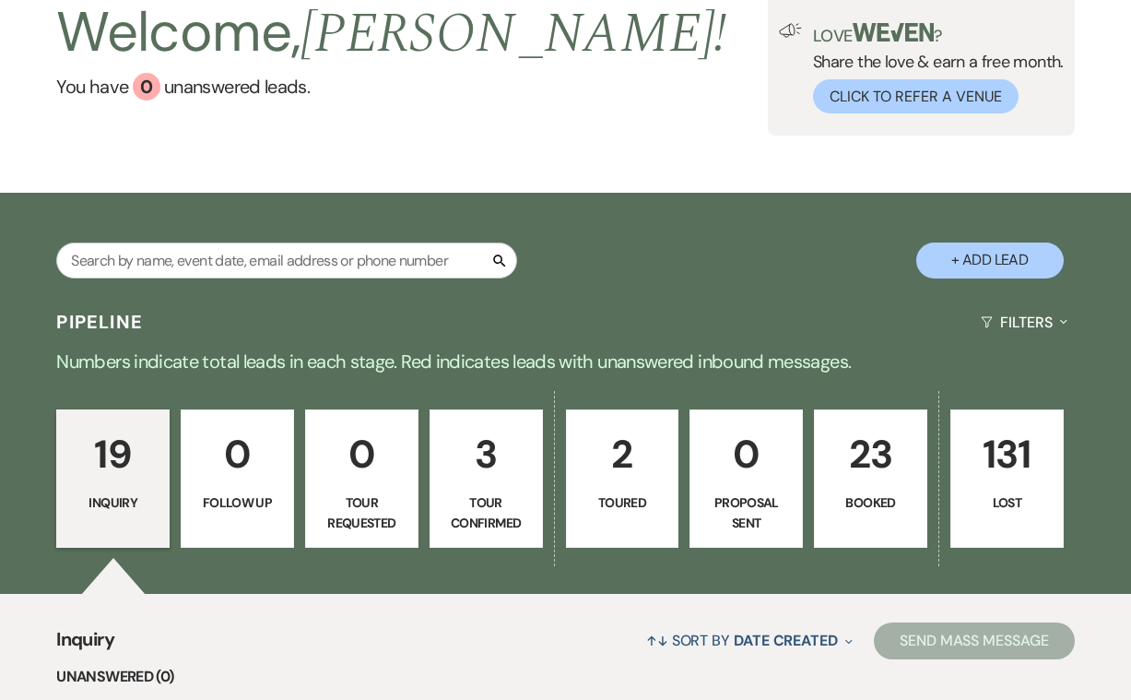
click at [501, 466] on p "3" at bounding box center [486, 454] width 89 height 62
select select "4"
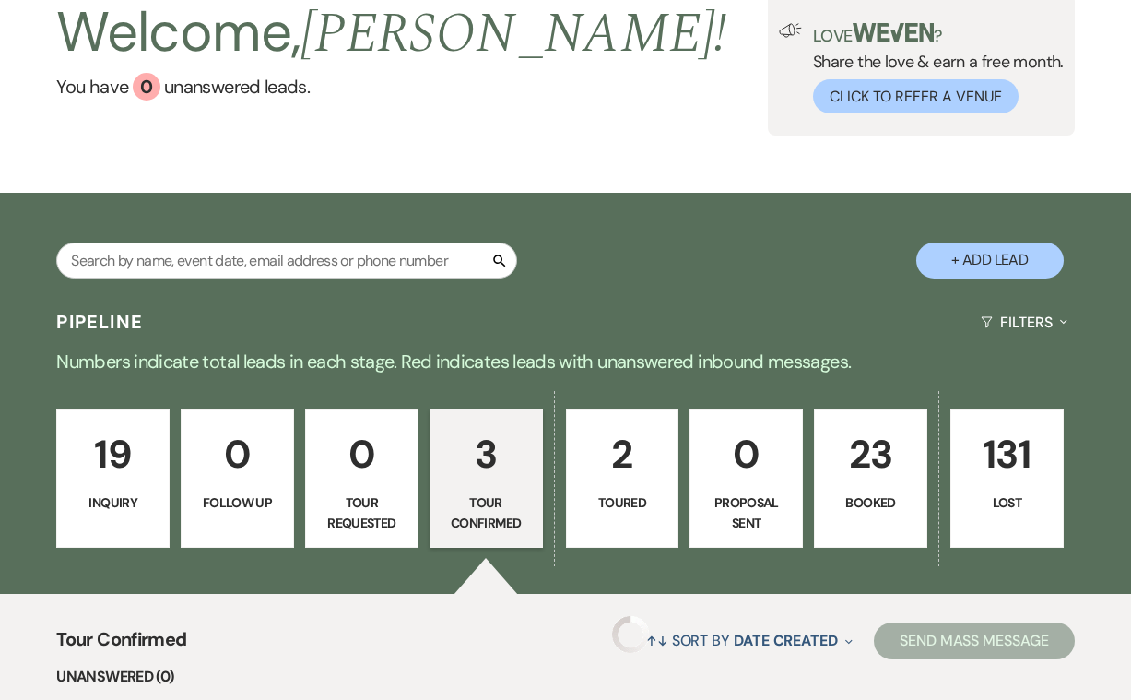
select select "4"
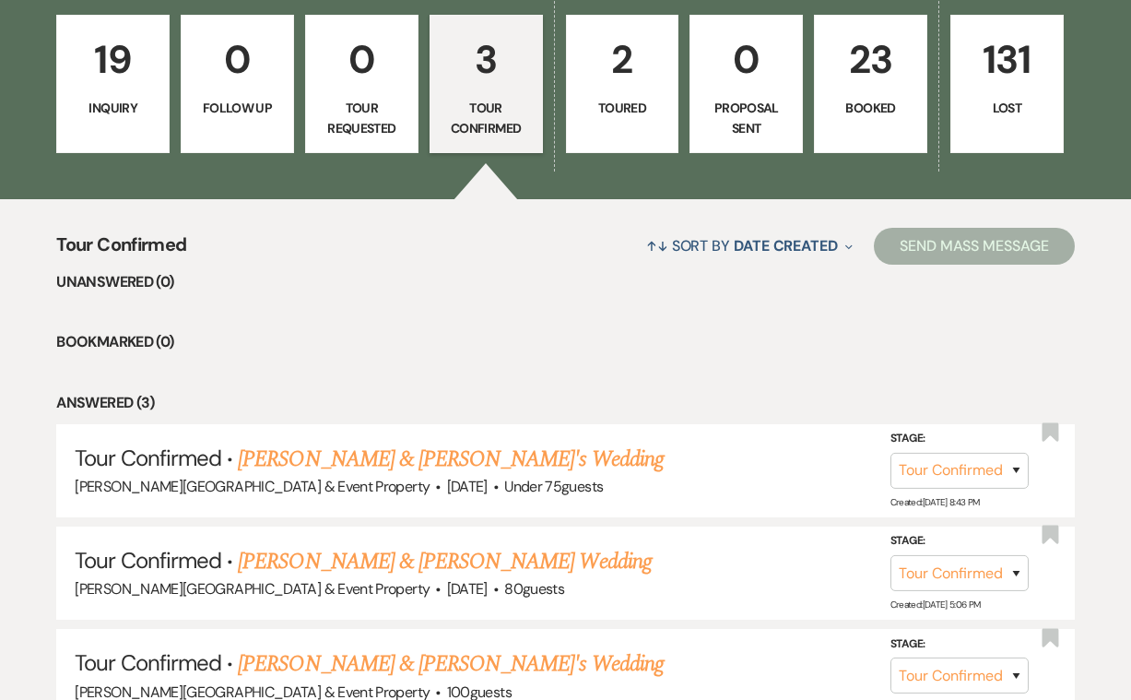
scroll to position [527, 0]
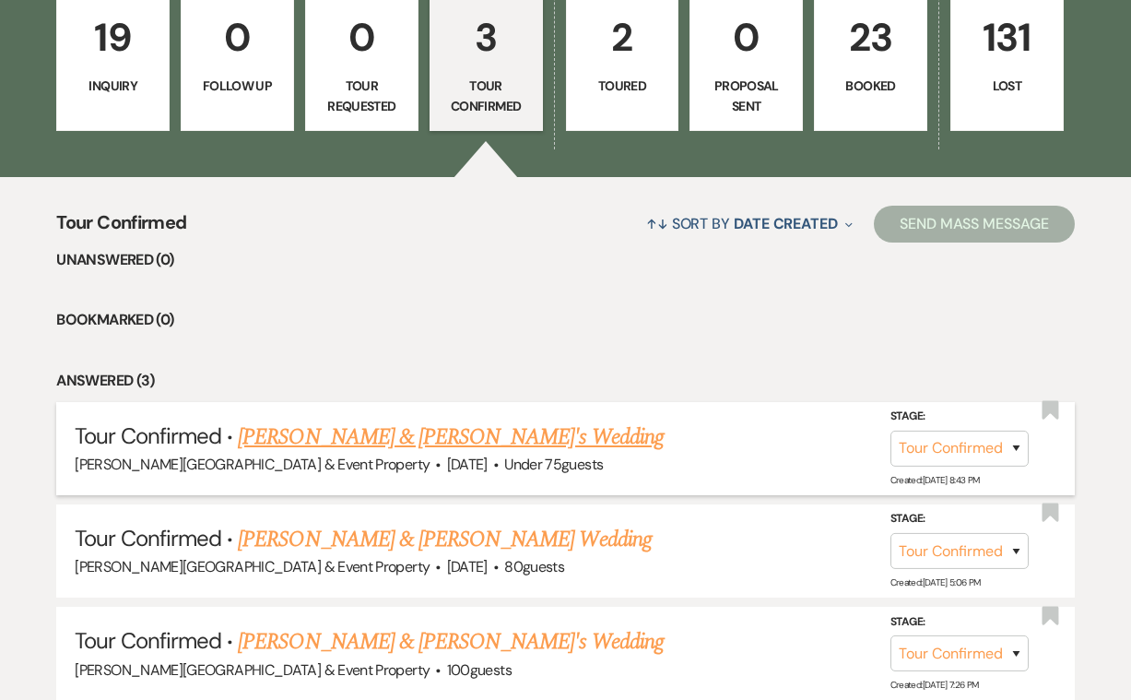
click at [543, 443] on link "Nancy Provines & Fiance's Wedding" at bounding box center [451, 436] width 426 height 33
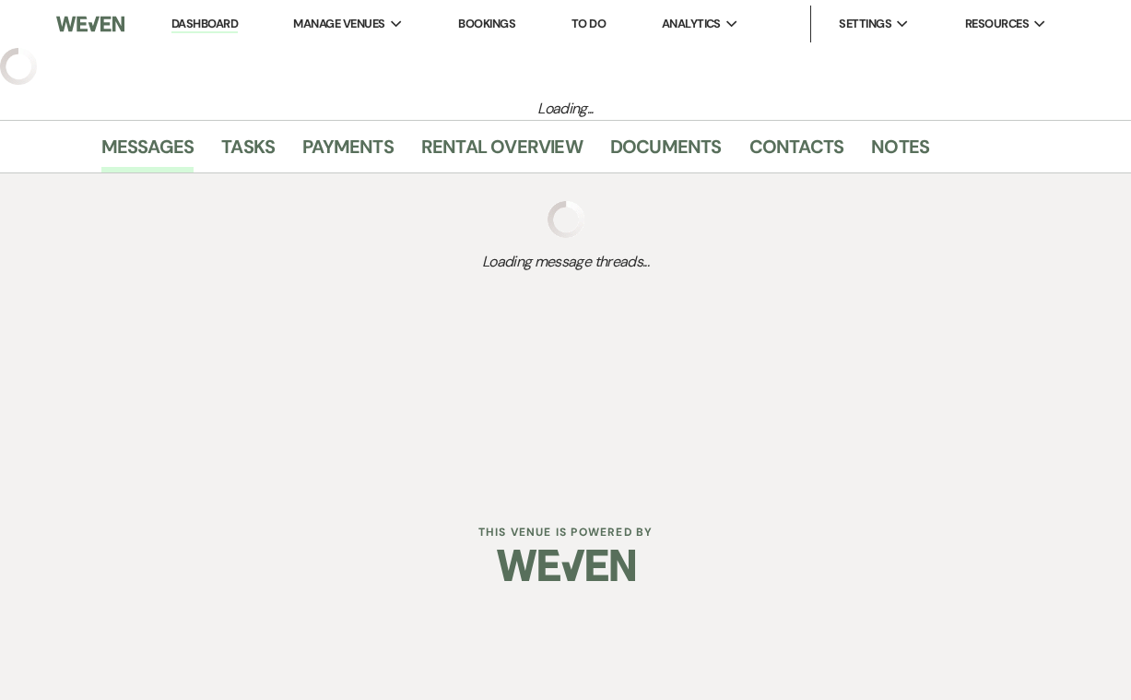
select select "4"
select select "3"
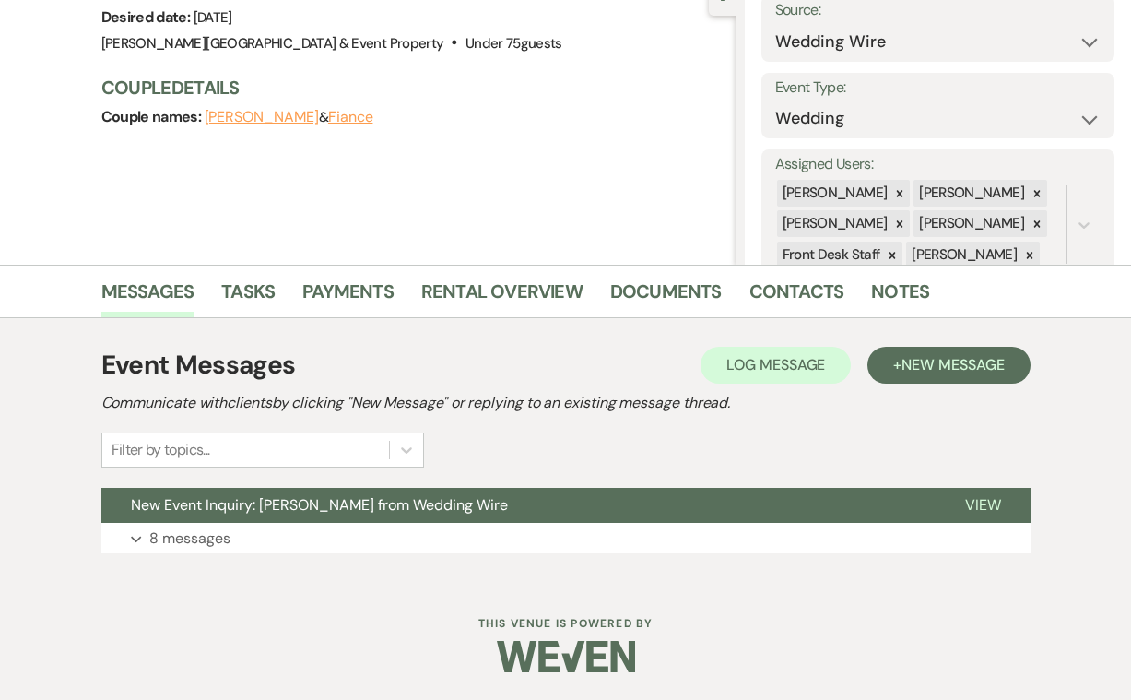
scroll to position [197, 0]
click at [205, 532] on p "8 messages" at bounding box center [189, 539] width 81 height 24
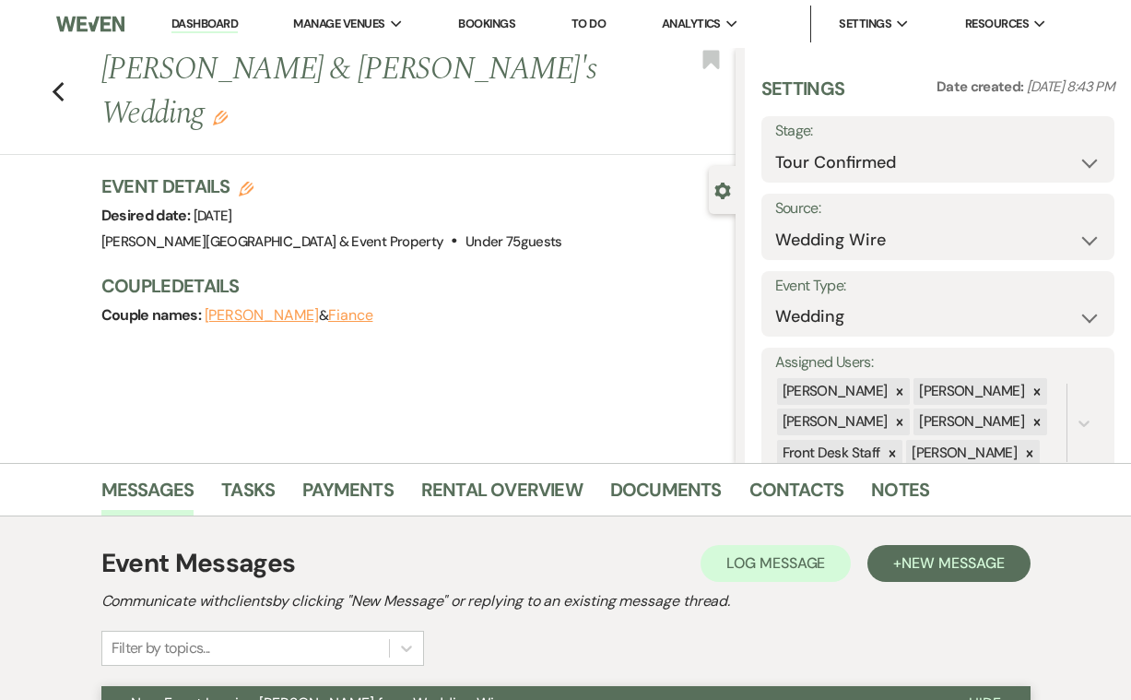
scroll to position [0, 0]
click at [797, 487] on link "Contacts" at bounding box center [796, 495] width 95 height 41
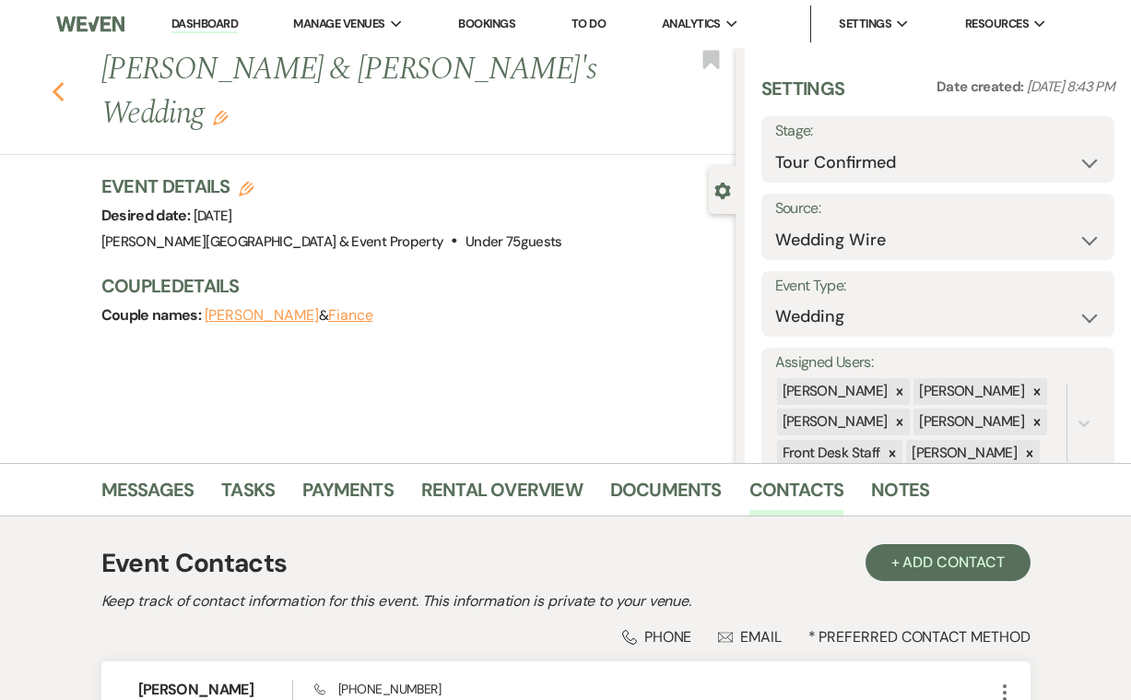
click at [59, 81] on icon "Previous" at bounding box center [59, 92] width 14 height 22
select select "4"
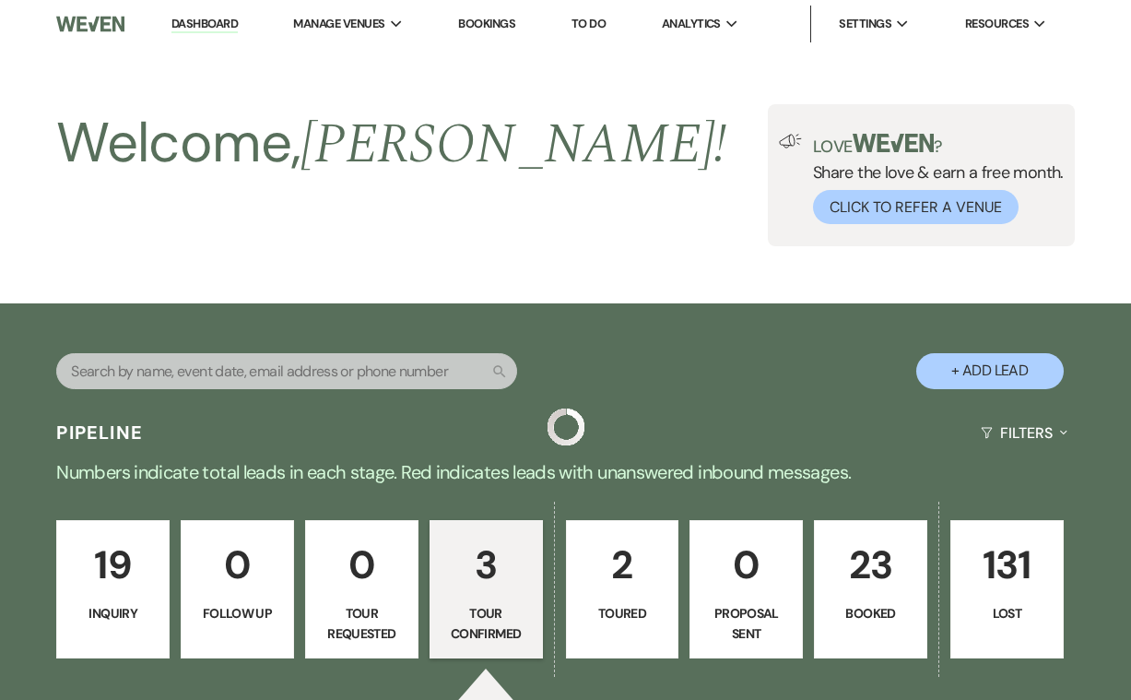
scroll to position [527, 0]
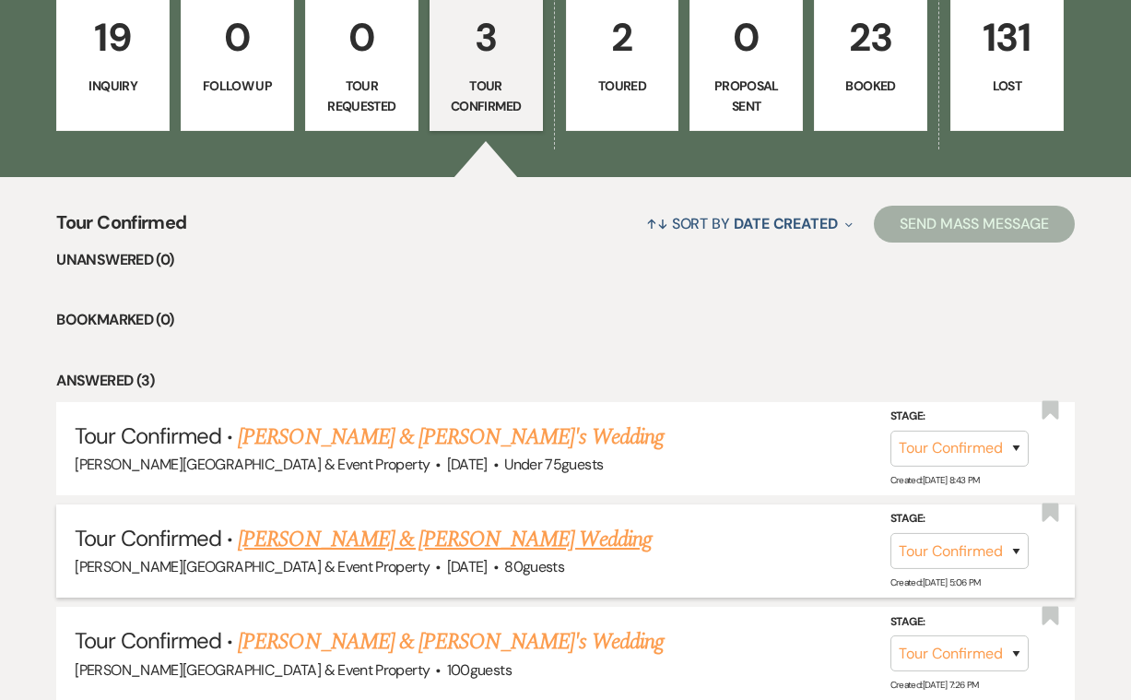
click at [422, 534] on link "James Halleck & Sarah Exner's Wedding" at bounding box center [444, 539] width 413 height 33
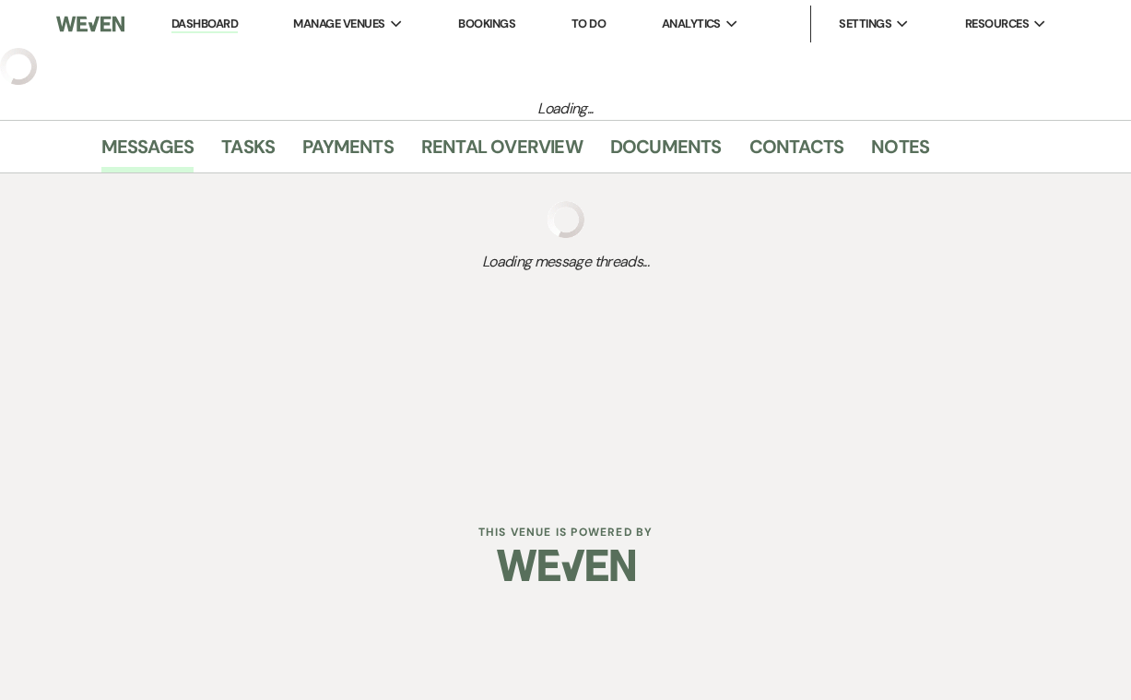
select select "4"
select select "5"
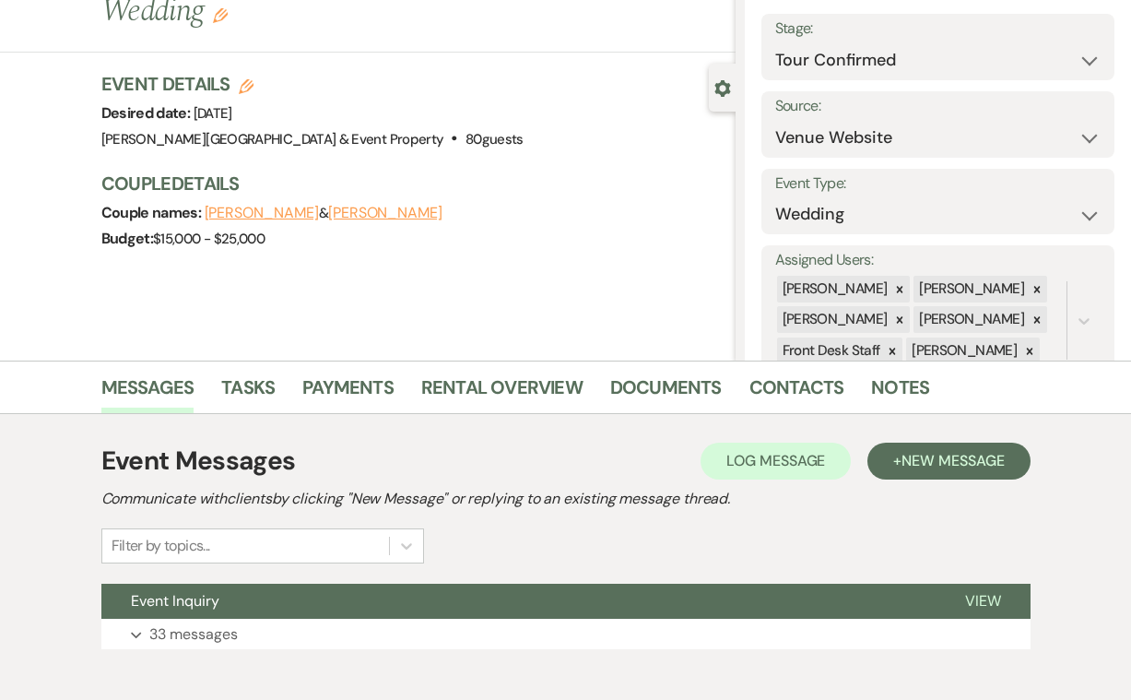
scroll to position [184, 0]
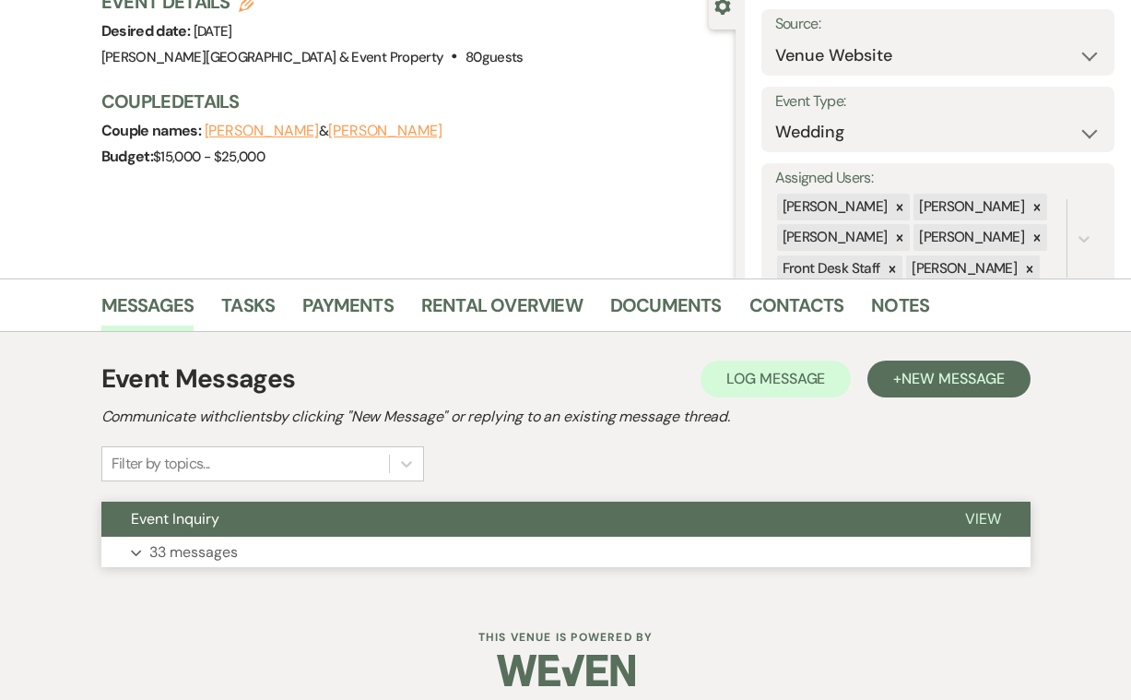
click at [198, 553] on p "33 messages" at bounding box center [193, 552] width 88 height 24
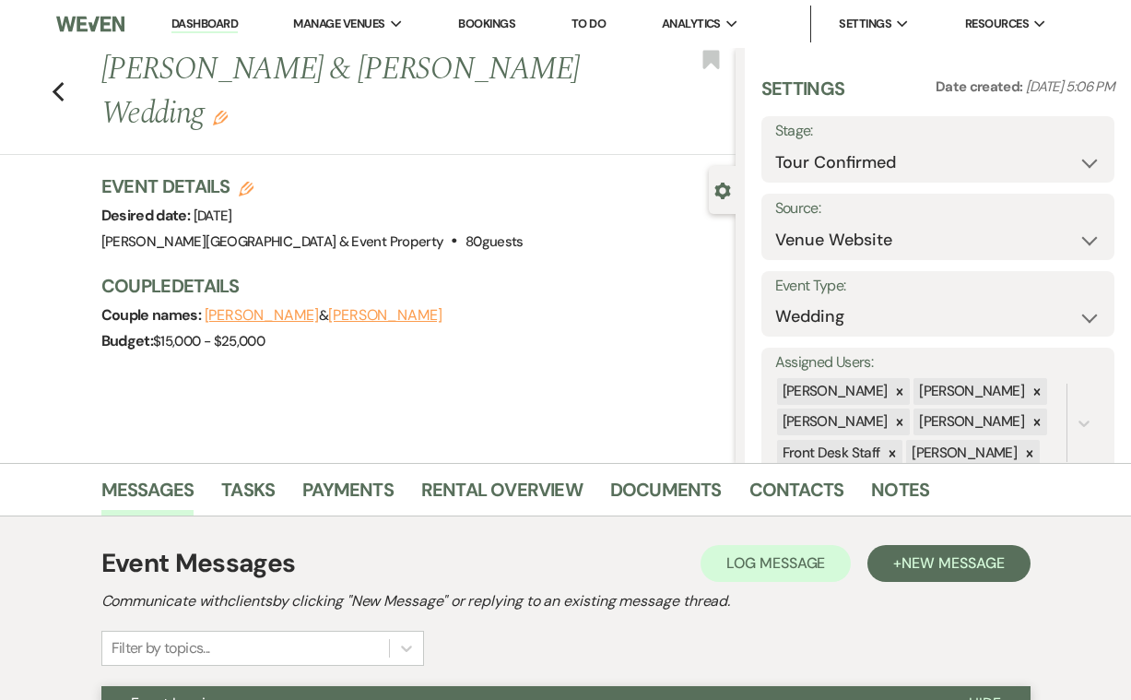
scroll to position [0, 0]
click at [60, 81] on icon "Previous" at bounding box center [59, 92] width 14 height 22
select select "4"
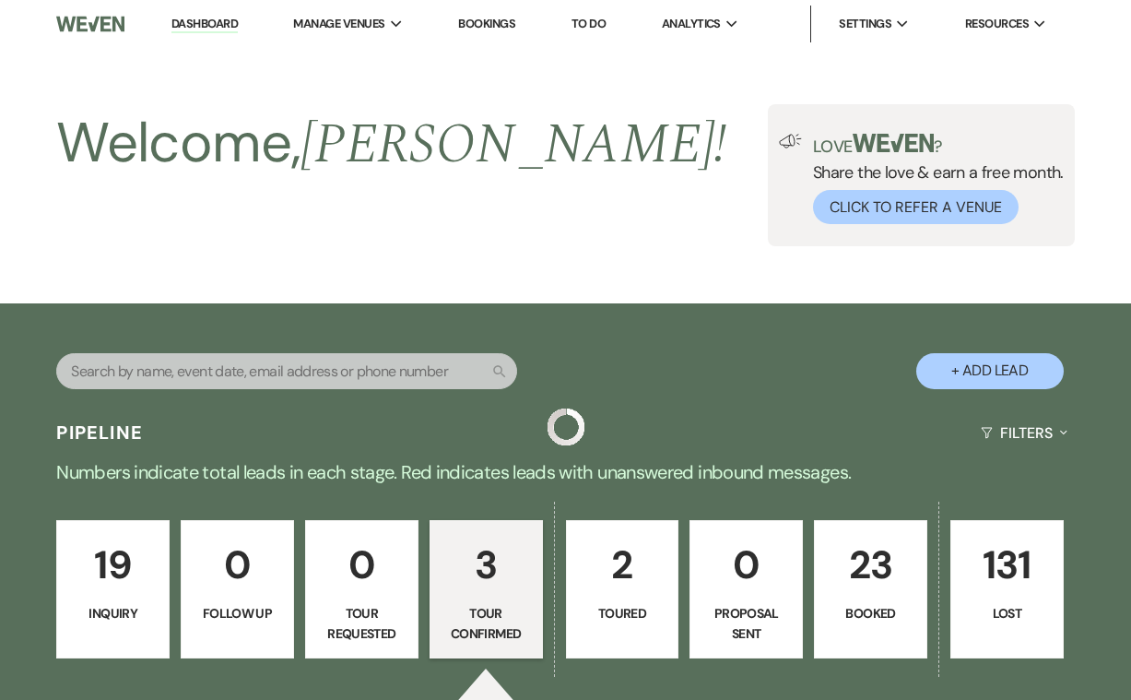
scroll to position [527, 0]
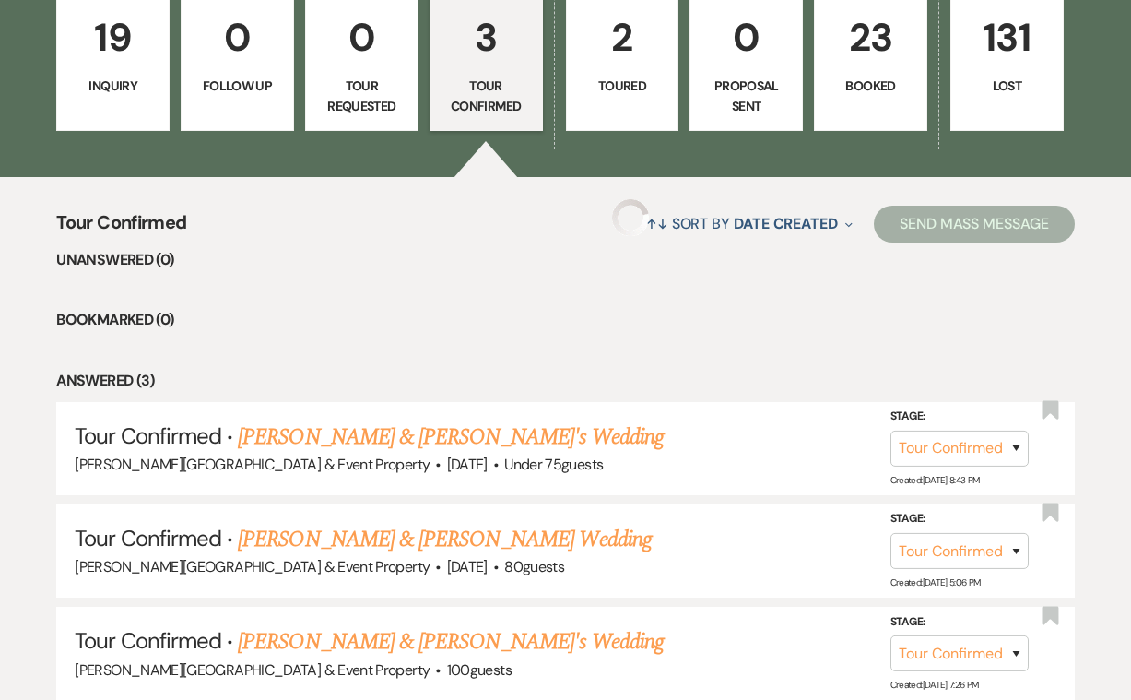
select select "4"
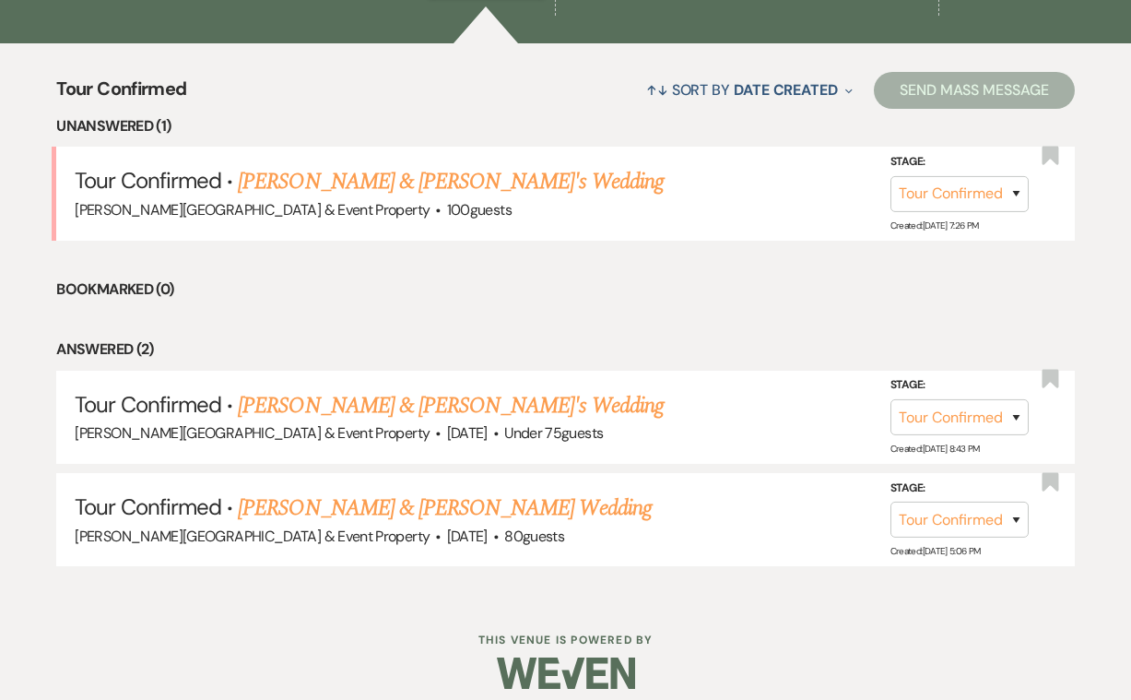
scroll to position [666, 0]
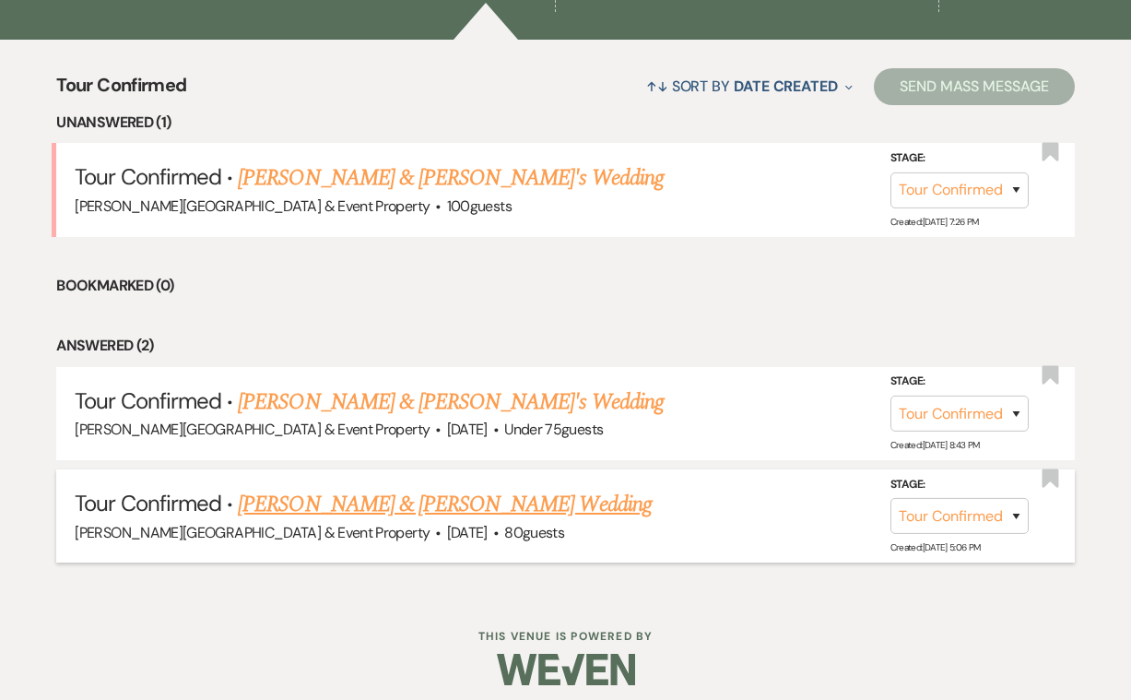
click at [379, 498] on link "James Halleck & Sarah Exner's Wedding" at bounding box center [444, 504] width 413 height 33
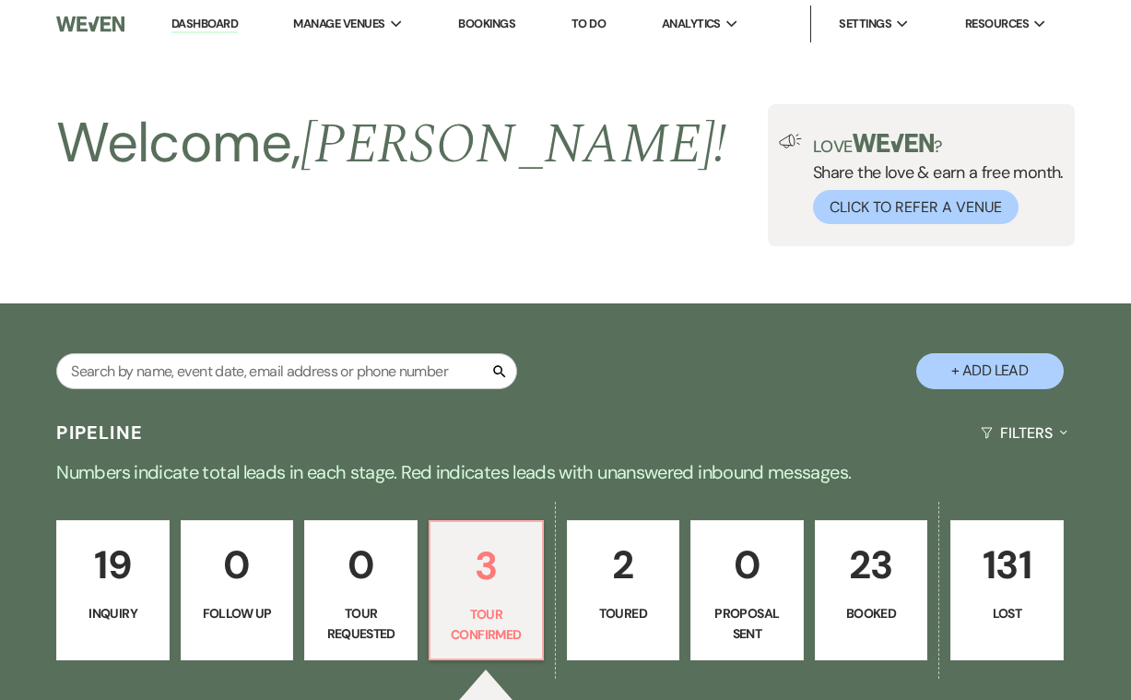
select select "4"
select select "5"
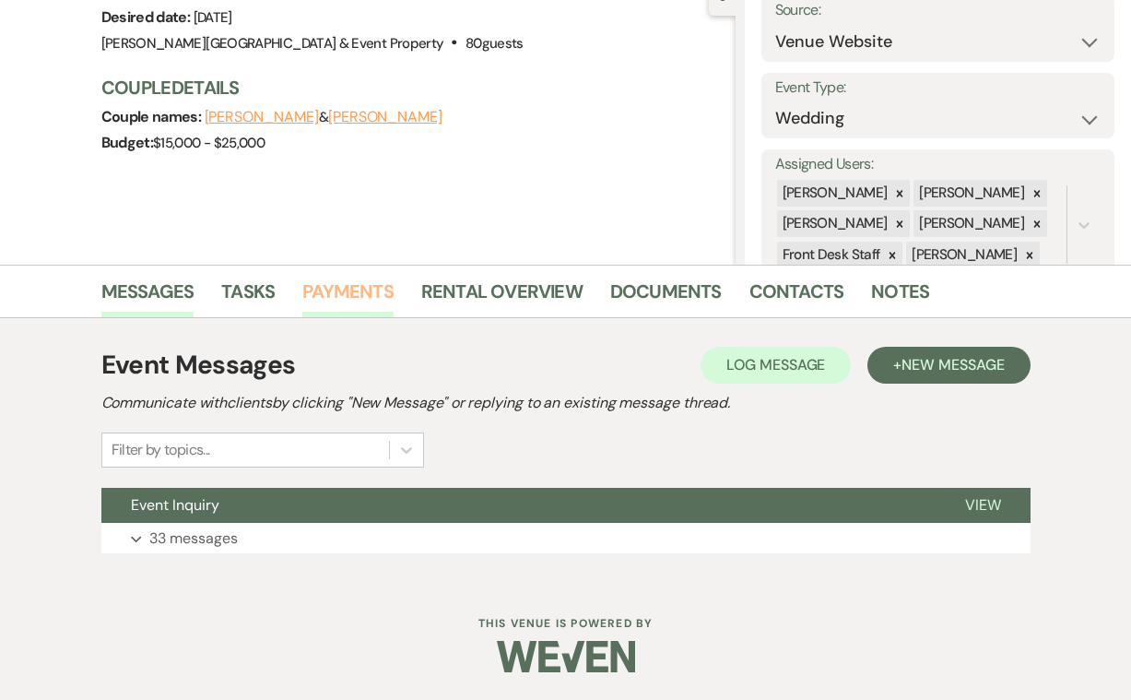
scroll to position [197, 0]
click at [241, 535] on button "Expand 33 messages" at bounding box center [565, 539] width 929 height 31
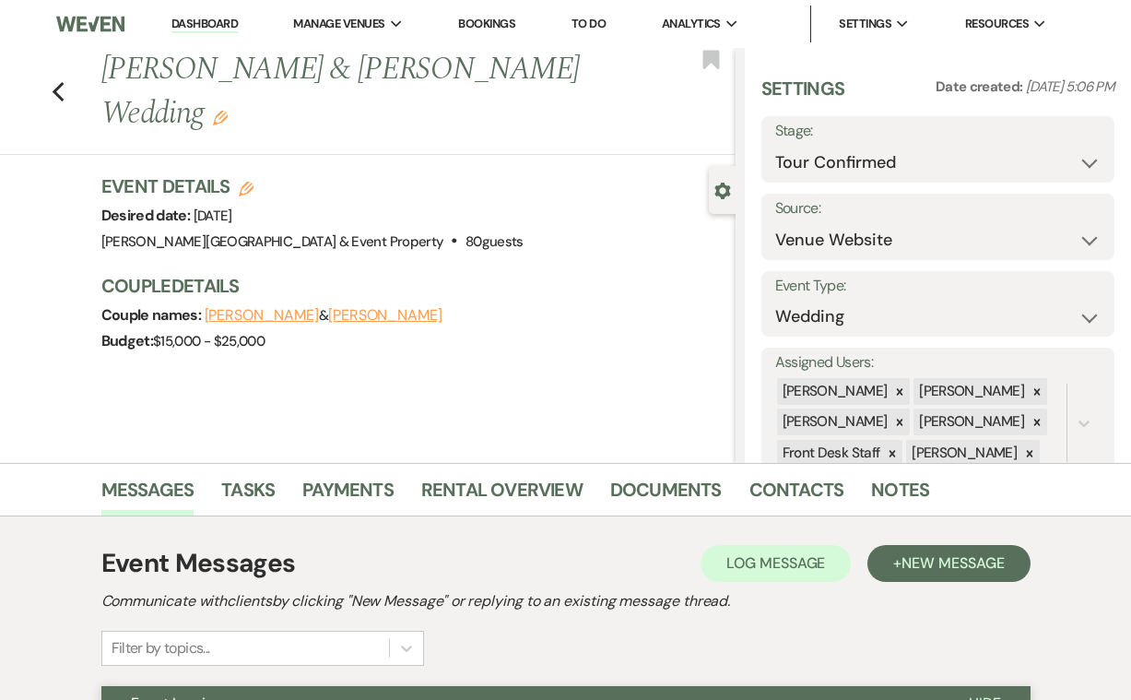
scroll to position [0, 0]
click at [58, 81] on icon "Previous" at bounding box center [59, 92] width 14 height 22
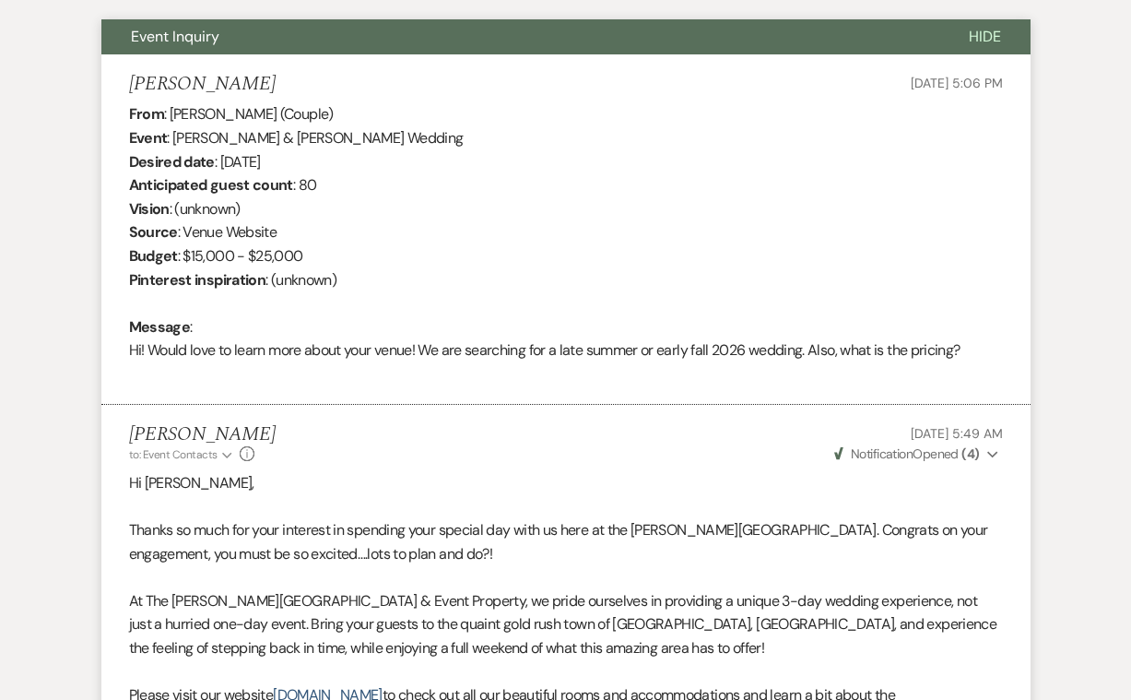
select select "4"
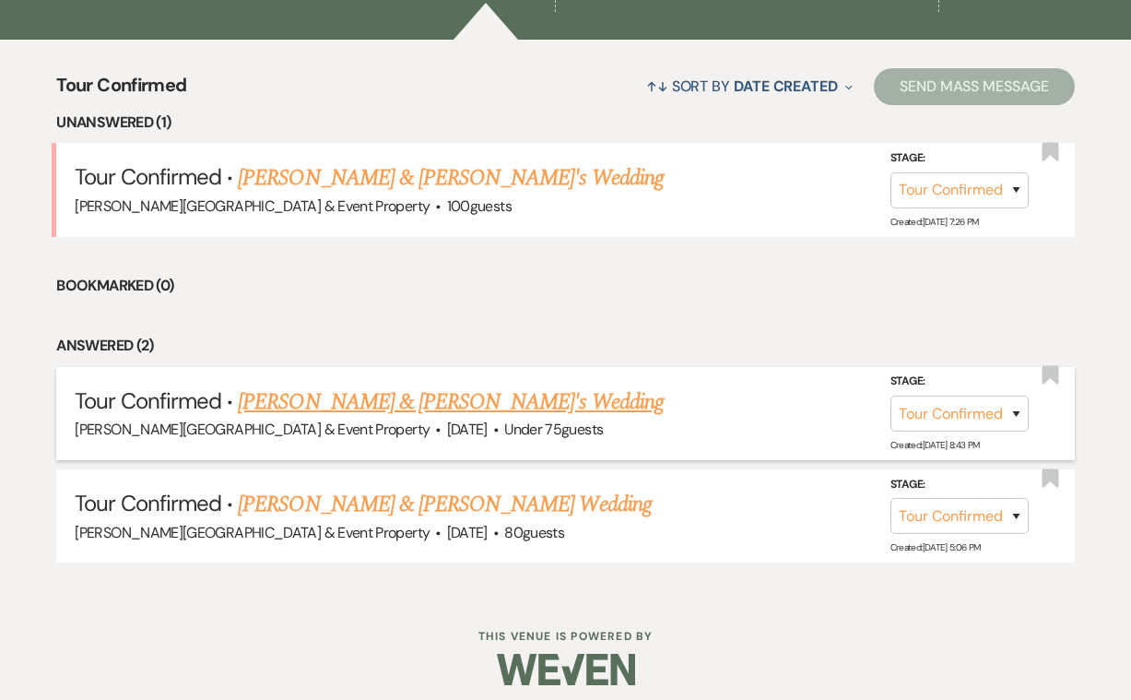
click at [347, 401] on link "Nancy Provines & Fiance's Wedding" at bounding box center [451, 401] width 426 height 33
select select "4"
select select "3"
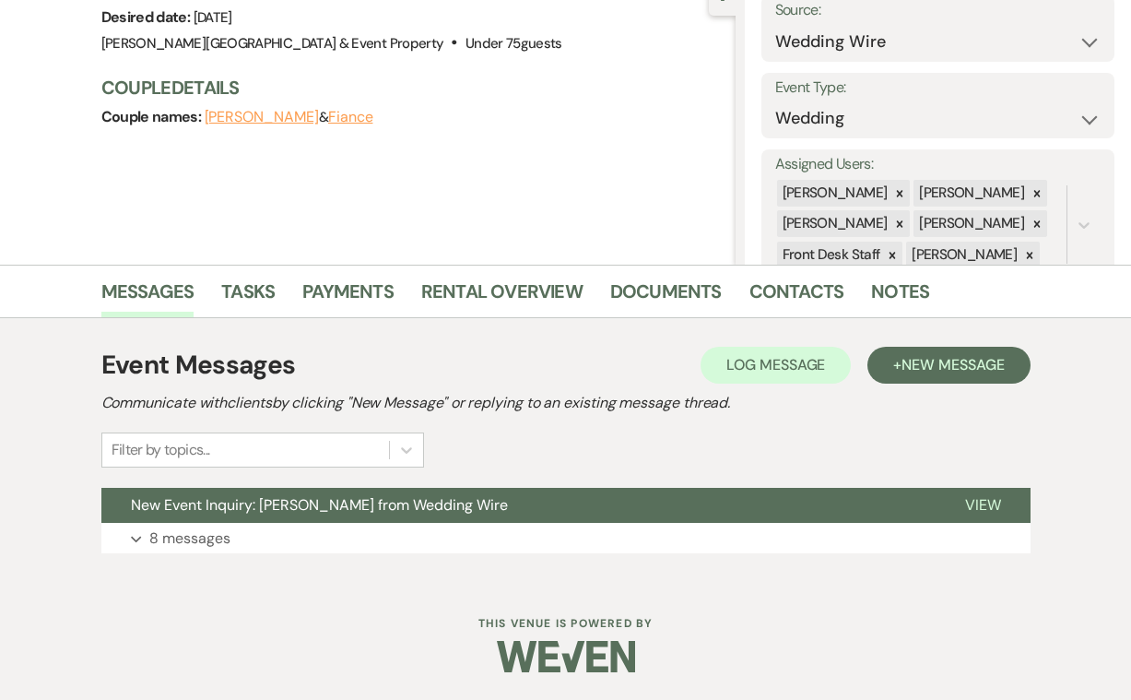
scroll to position [197, 0]
click at [204, 536] on p "8 messages" at bounding box center [189, 539] width 81 height 24
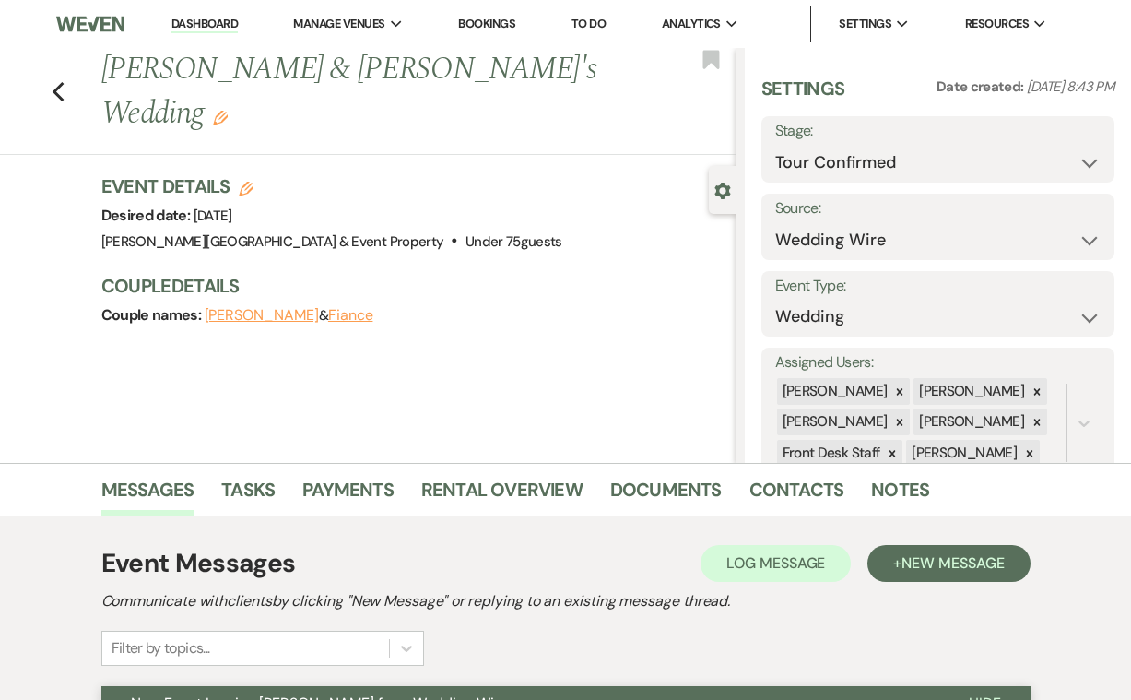
scroll to position [0, 0]
click at [59, 81] on icon "Previous" at bounding box center [59, 92] width 14 height 22
select select "4"
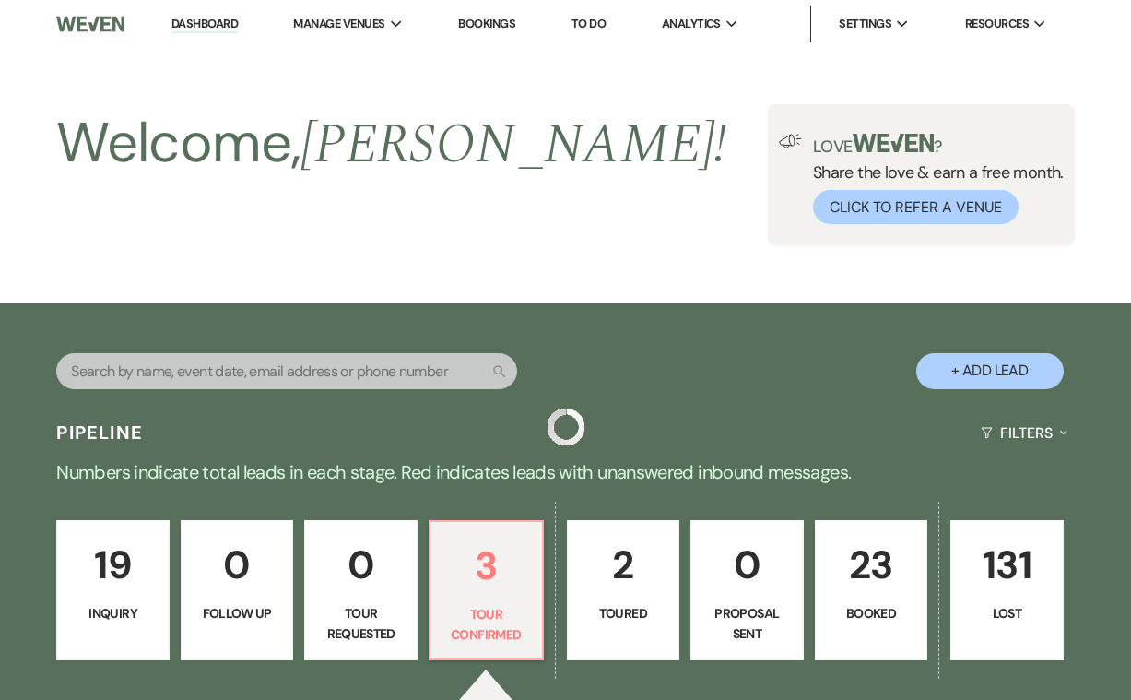
scroll to position [666, 0]
